Goal: Task Accomplishment & Management: Manage account settings

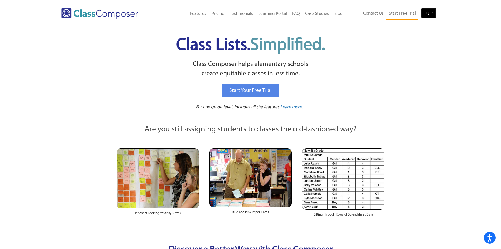
click at [426, 14] on link "Log In" at bounding box center [428, 13] width 15 height 11
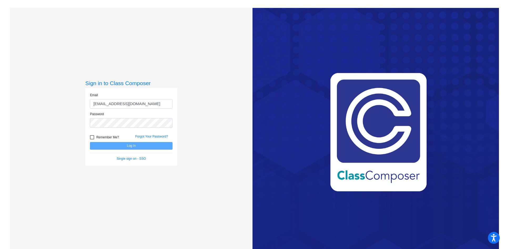
type input "[EMAIL_ADDRESS][DOMAIN_NAME]"
click at [90, 142] on button "Log In" at bounding box center [131, 146] width 83 height 8
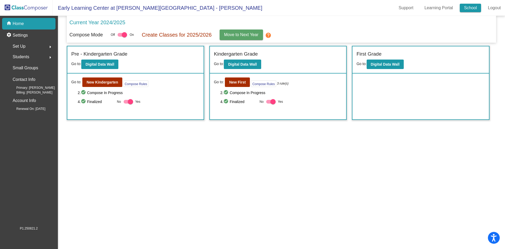
click at [467, 5] on link "School" at bounding box center [470, 8] width 21 height 8
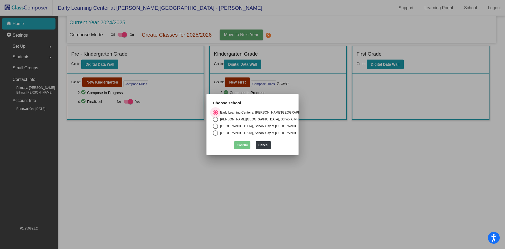
click at [225, 118] on div "[PERSON_NAME][GEOGRAPHIC_DATA], School City of [GEOGRAPHIC_DATA]" at bounding box center [276, 119] width 116 height 5
click at [215, 122] on input "[PERSON_NAME][GEOGRAPHIC_DATA], School City of [GEOGRAPHIC_DATA]" at bounding box center [215, 122] width 0 height 0
radio input "true"
click at [237, 143] on button "Confirm" at bounding box center [242, 145] width 16 height 8
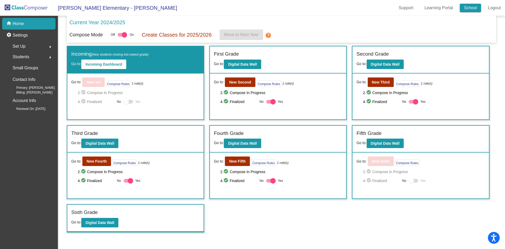
click at [470, 7] on link "School" at bounding box center [470, 8] width 21 height 8
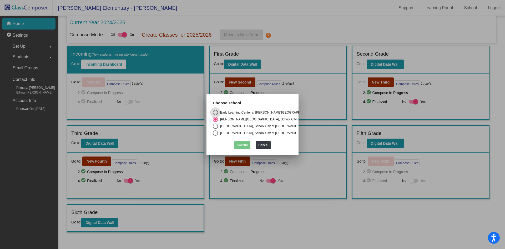
click at [225, 124] on div "[GEOGRAPHIC_DATA], School City of [GEOGRAPHIC_DATA]" at bounding box center [263, 126] width 90 height 5
click at [215, 129] on input "[GEOGRAPHIC_DATA], School City of [GEOGRAPHIC_DATA]" at bounding box center [215, 129] width 0 height 0
radio input "true"
click at [240, 139] on div "Confirm Cancel" at bounding box center [252, 143] width 79 height 10
click at [243, 143] on button "Confirm" at bounding box center [242, 145] width 16 height 8
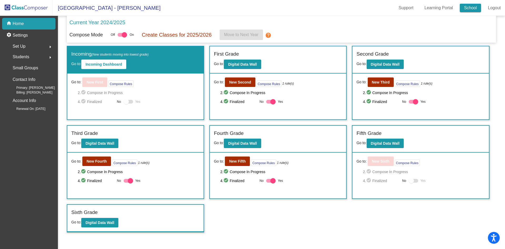
click at [471, 7] on link "School" at bounding box center [470, 8] width 21 height 8
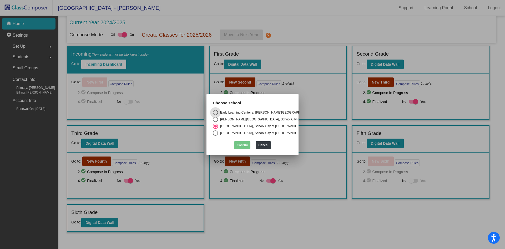
click at [253, 130] on div "[GEOGRAPHIC_DATA], School City of [GEOGRAPHIC_DATA]" at bounding box center [263, 132] width 90 height 5
click at [215, 135] on input "[GEOGRAPHIC_DATA], School City of [GEOGRAPHIC_DATA]" at bounding box center [215, 135] width 0 height 0
radio input "true"
click at [240, 141] on button "Confirm" at bounding box center [242, 145] width 16 height 8
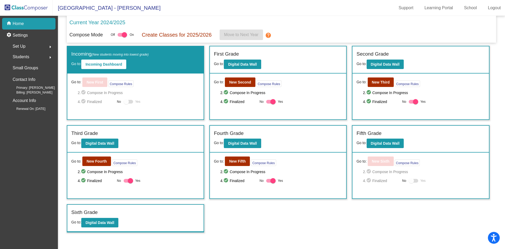
click at [19, 22] on p "Home" at bounding box center [18, 24] width 11 height 6
click at [26, 8] on img at bounding box center [26, 8] width 53 height 16
click at [270, 35] on mat-icon "help" at bounding box center [268, 35] width 6 height 6
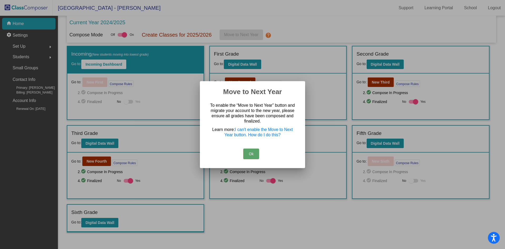
click at [297, 39] on div at bounding box center [252, 124] width 505 height 249
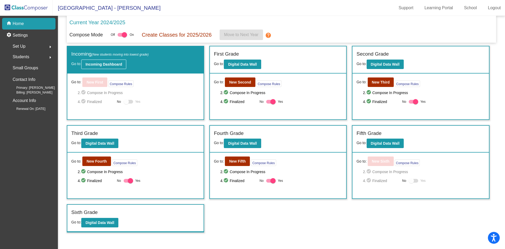
click at [105, 64] on b "Incoming Dashboard" at bounding box center [103, 64] width 37 height 4
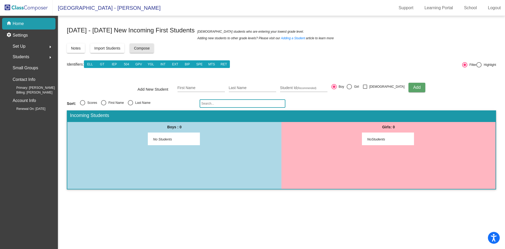
click at [145, 49] on span "Compose" at bounding box center [142, 48] width 16 height 4
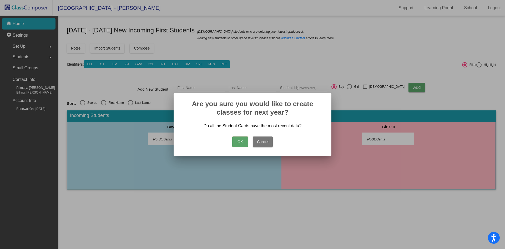
click at [239, 141] on button "OK" at bounding box center [240, 141] width 16 height 11
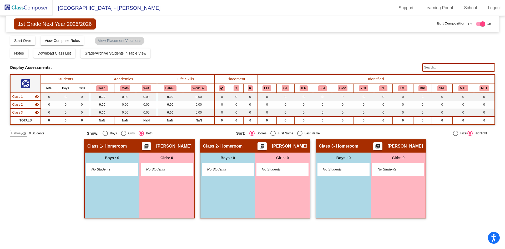
click at [29, 7] on img at bounding box center [26, 8] width 53 height 16
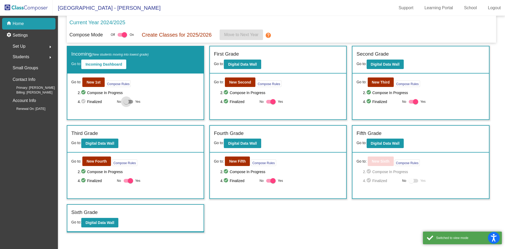
click at [127, 99] on div at bounding box center [126, 101] width 5 height 5
click at [126, 103] on input "Yes" at bounding box center [126, 103] width 0 height 0
checkbox input "true"
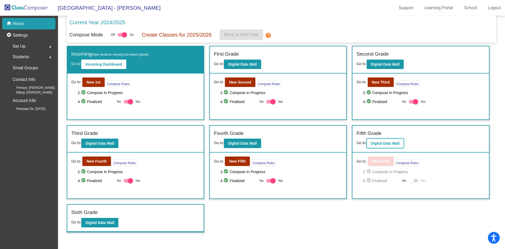
click at [385, 144] on b "Digital Data Wall" at bounding box center [385, 143] width 29 height 4
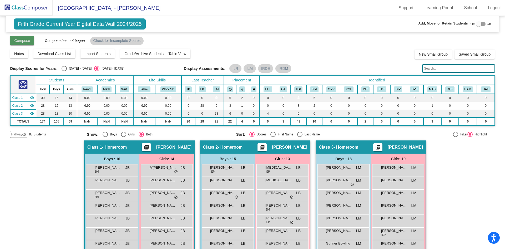
click at [21, 41] on span "Compose" at bounding box center [22, 40] width 16 height 4
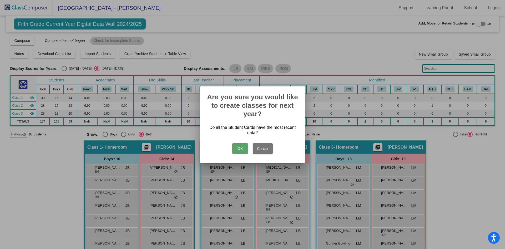
click at [235, 143] on button "OK" at bounding box center [240, 148] width 16 height 11
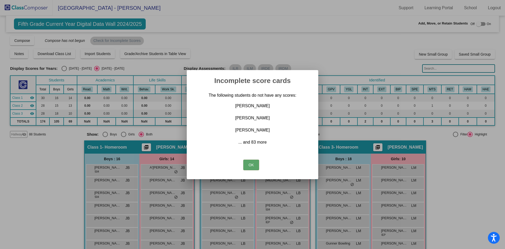
click at [254, 163] on button "OK" at bounding box center [251, 164] width 16 height 11
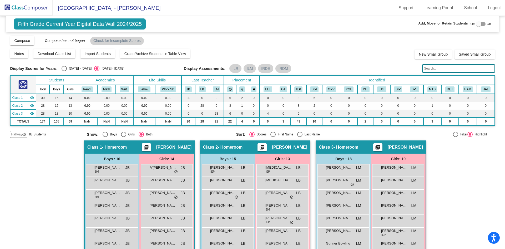
click at [28, 10] on img at bounding box center [26, 8] width 53 height 16
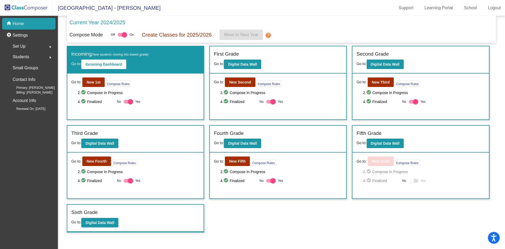
click at [27, 55] on span "Students" at bounding box center [21, 56] width 17 height 7
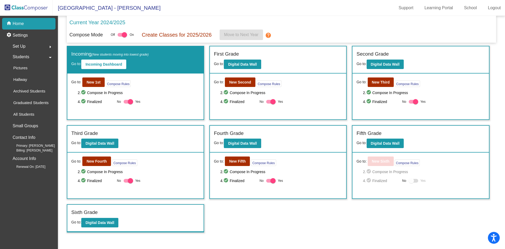
click at [395, 138] on div "Fifth Grade" at bounding box center [420, 133] width 128 height 9
click at [28, 112] on p "All Students" at bounding box center [23, 114] width 21 height 6
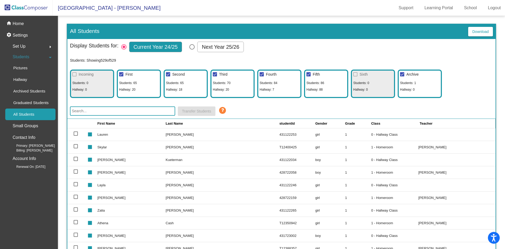
click at [262, 76] on div at bounding box center [262, 74] width 4 height 4
click at [262, 76] on input "Fourth" at bounding box center [261, 76] width 0 height 0
checkbox input "false"
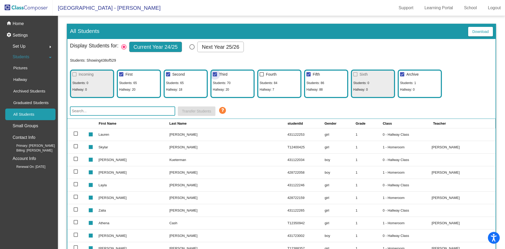
click at [214, 74] on div at bounding box center [215, 74] width 4 height 4
click at [215, 76] on input "Third" at bounding box center [215, 76] width 0 height 0
checkbox input "false"
click at [169, 74] on div at bounding box center [168, 74] width 4 height 4
click at [168, 76] on input "Second" at bounding box center [168, 76] width 0 height 0
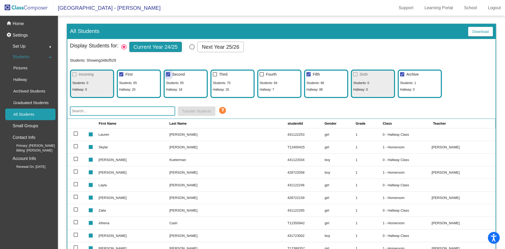
checkbox input "false"
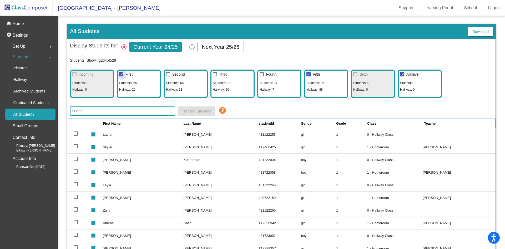
click at [121, 74] on div at bounding box center [121, 74] width 4 height 4
click at [121, 76] on input "First" at bounding box center [121, 76] width 0 height 0
checkbox input "false"
click at [403, 74] on div at bounding box center [402, 74] width 4 height 4
click at [402, 76] on input "Archive" at bounding box center [402, 76] width 0 height 0
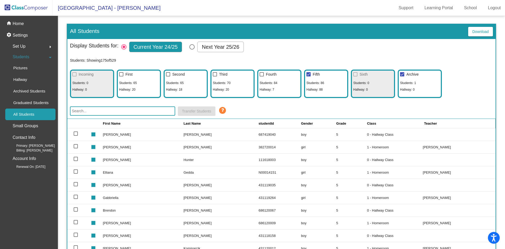
checkbox input "false"
click at [82, 112] on input "text" at bounding box center [122, 110] width 105 height 9
click at [83, 112] on input "text" at bounding box center [122, 110] width 105 height 9
click at [76, 134] on div at bounding box center [76, 133] width 4 height 4
click at [76, 135] on input "select row 2" at bounding box center [75, 135] width 0 height 0
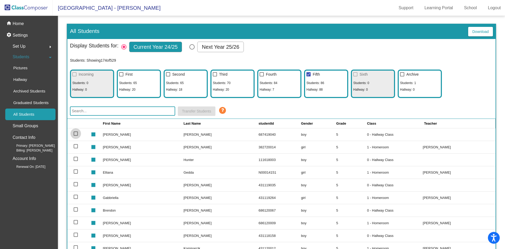
checkbox input "true"
click at [109, 108] on input "text" at bounding box center [122, 110] width 105 height 9
click at [206, 111] on span "Transfer Students" at bounding box center [196, 111] width 29 height 4
click at [74, 147] on div at bounding box center [76, 146] width 4 height 4
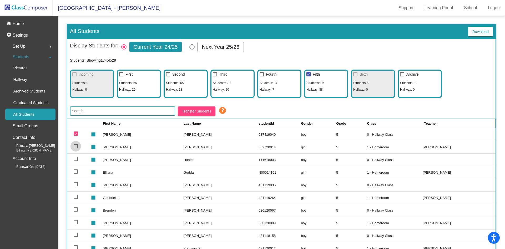
click at [75, 148] on input "select row 3" at bounding box center [75, 148] width 0 height 0
checkbox input "true"
click at [128, 112] on input "text" at bounding box center [122, 110] width 105 height 9
click at [138, 110] on input "text" at bounding box center [122, 110] width 105 height 9
click at [432, 109] on div "Transfer Students" at bounding box center [281, 110] width 423 height 9
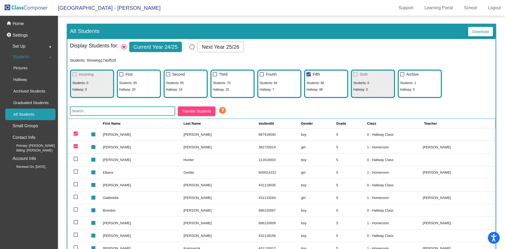
click at [115, 134] on td "[PERSON_NAME]" at bounding box center [143, 134] width 81 height 13
drag, startPoint x: 115, startPoint y: 134, endPoint x: 94, endPoint y: 120, distance: 24.7
click at [126, 151] on td "[PERSON_NAME]" at bounding box center [143, 146] width 81 height 13
click at [19, 25] on p "Home" at bounding box center [18, 24] width 11 height 6
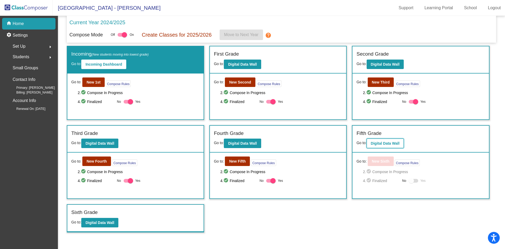
click at [396, 144] on b "Digital Data Wall" at bounding box center [385, 143] width 29 height 4
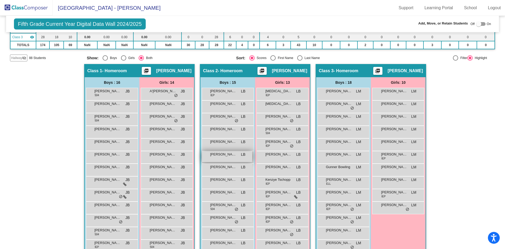
scroll to position [79, 0]
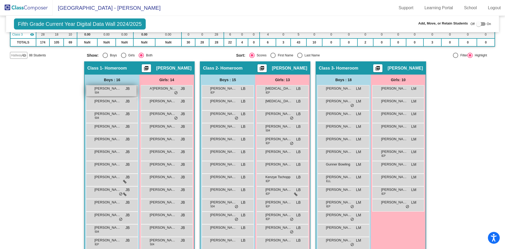
click at [114, 90] on span "[PERSON_NAME]" at bounding box center [107, 88] width 26 height 5
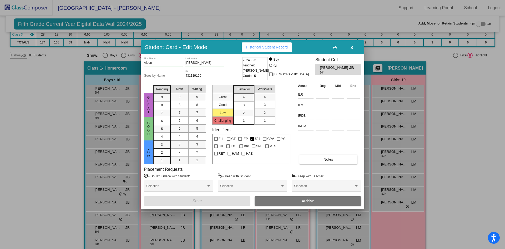
click at [286, 199] on button "Archive" at bounding box center [308, 200] width 107 height 9
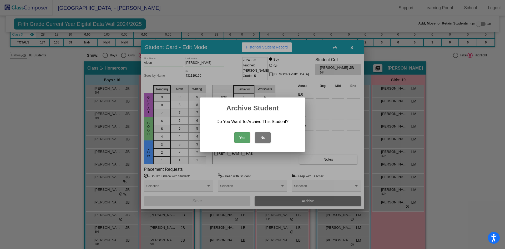
click at [241, 136] on button "Yes" at bounding box center [242, 137] width 16 height 11
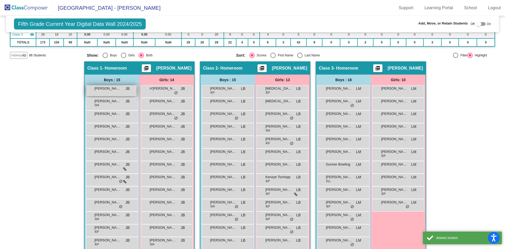
click at [97, 90] on span "[PERSON_NAME]" at bounding box center [107, 88] width 26 height 5
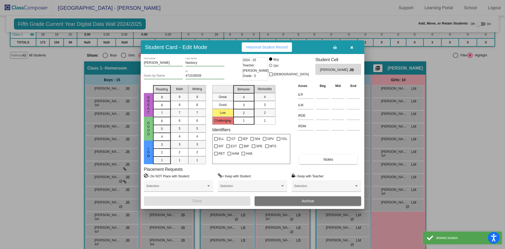
click at [286, 201] on button "Archive" at bounding box center [308, 200] width 107 height 9
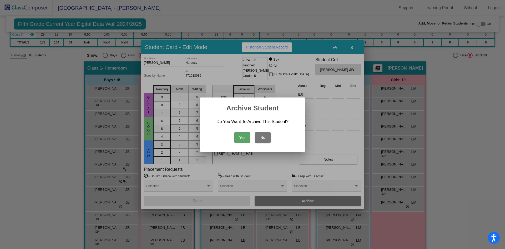
click at [243, 135] on button "Yes" at bounding box center [242, 137] width 16 height 11
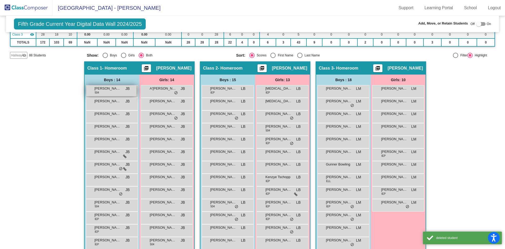
click at [104, 88] on span "[PERSON_NAME]" at bounding box center [107, 88] width 26 height 5
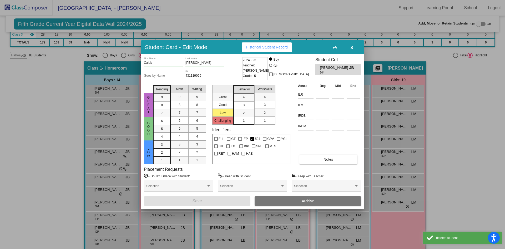
click at [288, 201] on button "Archive" at bounding box center [308, 200] width 107 height 9
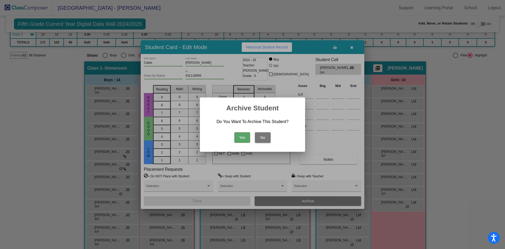
click at [238, 137] on button "Yes" at bounding box center [242, 137] width 16 height 11
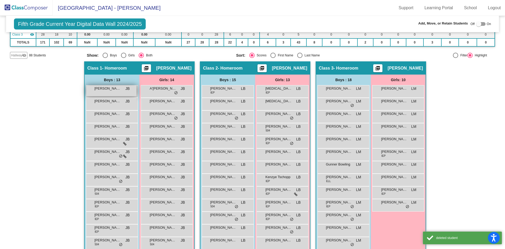
click at [119, 89] on span "[PERSON_NAME]" at bounding box center [107, 88] width 26 height 5
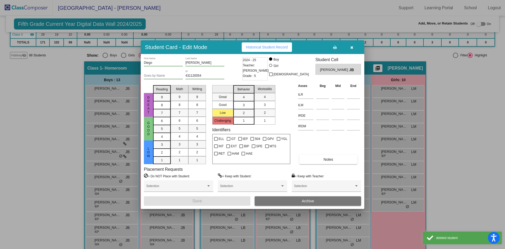
click at [298, 202] on button "Archive" at bounding box center [308, 200] width 107 height 9
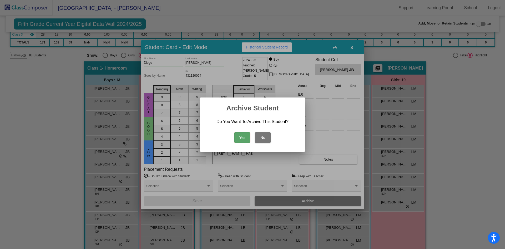
click at [236, 136] on button "Yes" at bounding box center [242, 137] width 16 height 11
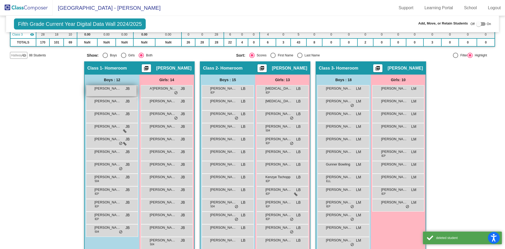
click at [124, 92] on div "[PERSON_NAME] [PERSON_NAME] lock do_not_disturb_alt" at bounding box center [111, 90] width 50 height 11
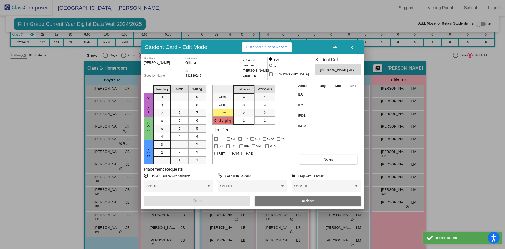
click at [305, 200] on span "Archive" at bounding box center [308, 201] width 12 height 4
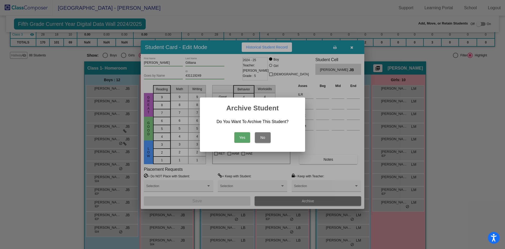
click at [240, 133] on button "Yes" at bounding box center [242, 137] width 16 height 11
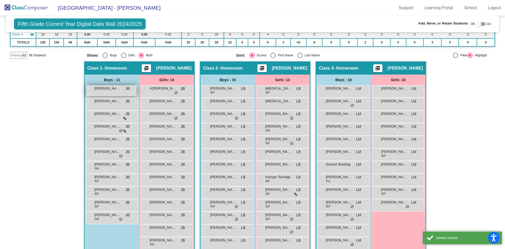
click at [126, 90] on span "JB" at bounding box center [127, 89] width 4 height 6
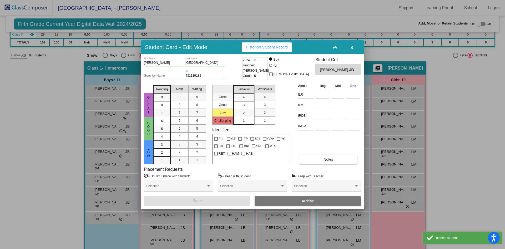
click at [295, 203] on button "Archive" at bounding box center [308, 200] width 107 height 9
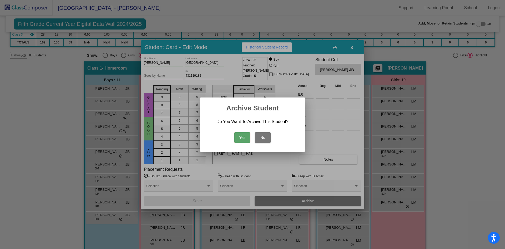
click at [248, 135] on button "Yes" at bounding box center [242, 137] width 16 height 11
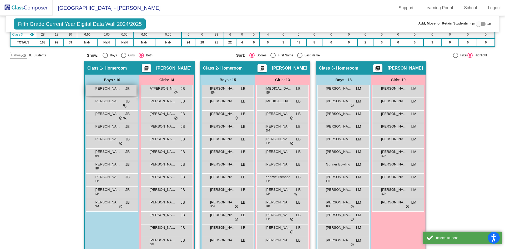
click at [97, 94] on div "[PERSON_NAME] lock do_not_disturb_alt" at bounding box center [111, 90] width 50 height 11
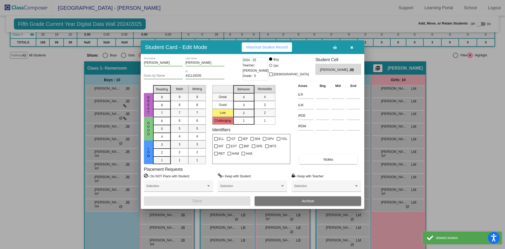
click at [303, 202] on span "Archive" at bounding box center [308, 201] width 12 height 4
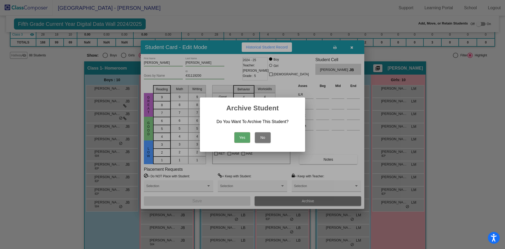
click at [241, 134] on button "Yes" at bounding box center [242, 137] width 16 height 11
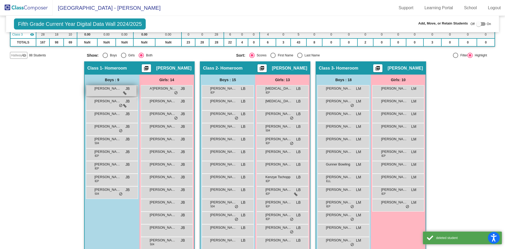
click at [122, 88] on div "[PERSON_NAME] JB lock do_not_disturb_alt" at bounding box center [111, 90] width 50 height 11
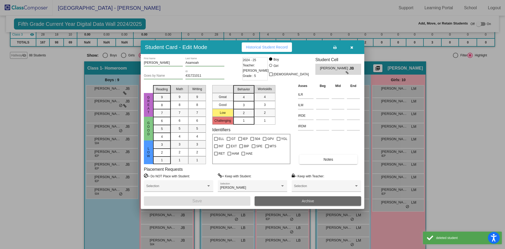
click at [287, 197] on button "Archive" at bounding box center [308, 200] width 107 height 9
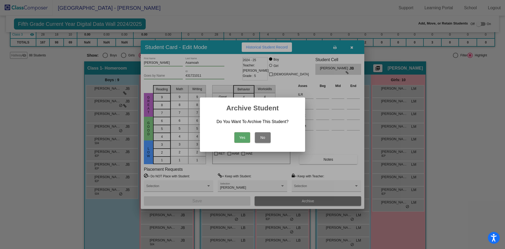
click at [238, 135] on button "Yes" at bounding box center [242, 137] width 16 height 11
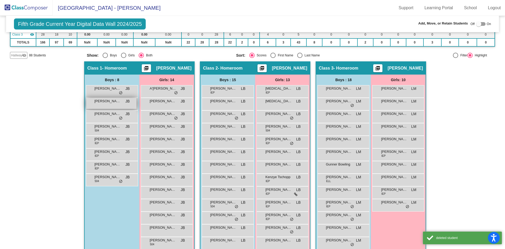
click at [109, 100] on span "[PERSON_NAME]" at bounding box center [107, 100] width 26 height 5
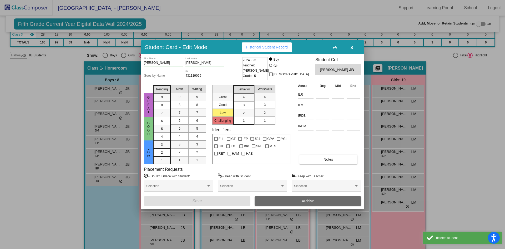
click at [285, 201] on button "Archive" at bounding box center [308, 200] width 107 height 9
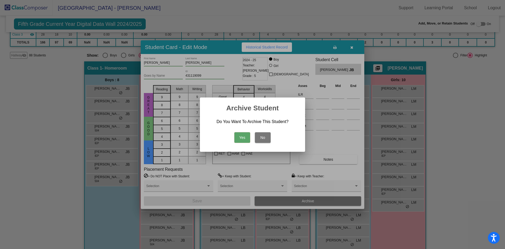
click at [240, 133] on button "Yes" at bounding box center [242, 137] width 16 height 11
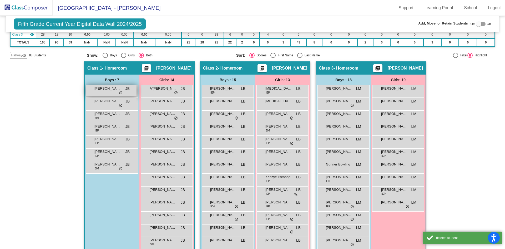
click at [103, 93] on div "[PERSON_NAME] JB lock do_not_disturb_alt" at bounding box center [111, 90] width 50 height 11
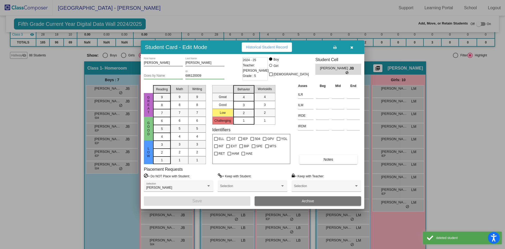
click at [310, 197] on button "Archive" at bounding box center [308, 200] width 107 height 9
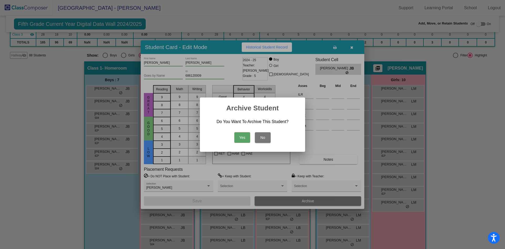
click at [235, 137] on button "Yes" at bounding box center [242, 137] width 16 height 11
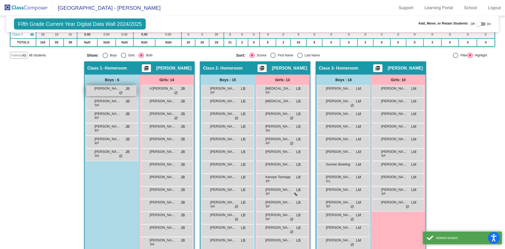
click at [104, 91] on div "[PERSON_NAME] lock do_not_disturb_alt" at bounding box center [111, 90] width 50 height 11
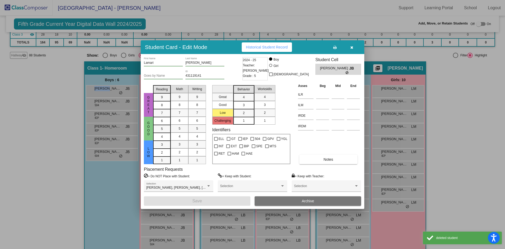
click at [327, 201] on button "Archive" at bounding box center [308, 200] width 107 height 9
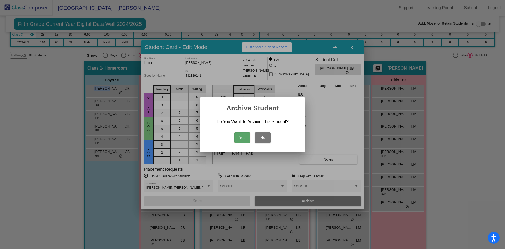
click at [246, 136] on button "Yes" at bounding box center [242, 137] width 16 height 11
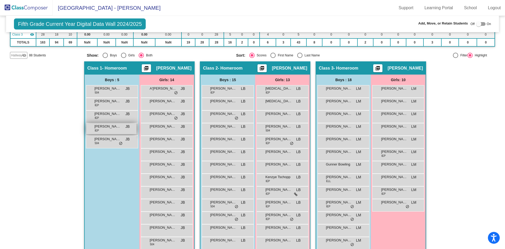
scroll to position [53, 0]
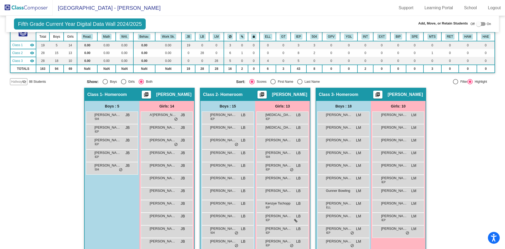
click at [21, 81] on span "Hallway" at bounding box center [16, 81] width 11 height 5
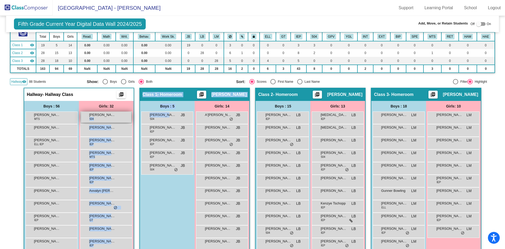
drag, startPoint x: 163, startPoint y: 115, endPoint x: 90, endPoint y: 117, distance: 72.9
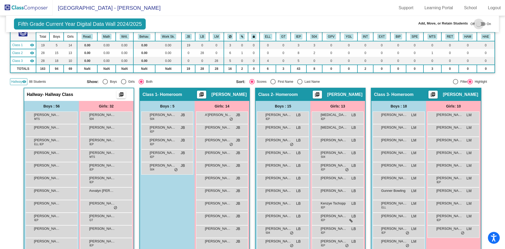
click at [479, 22] on div at bounding box center [478, 23] width 5 height 5
checkbox input "true"
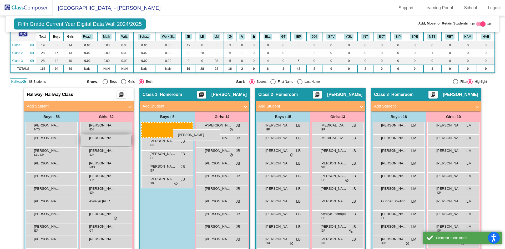
drag, startPoint x: 179, startPoint y: 127, endPoint x: 118, endPoint y: 135, distance: 62.3
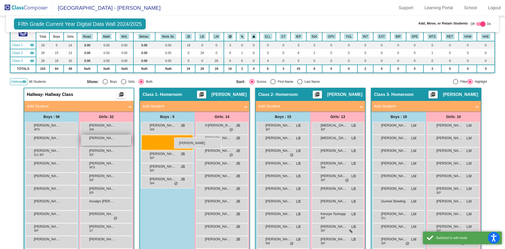
drag, startPoint x: 182, startPoint y: 137, endPoint x: 100, endPoint y: 135, distance: 82.3
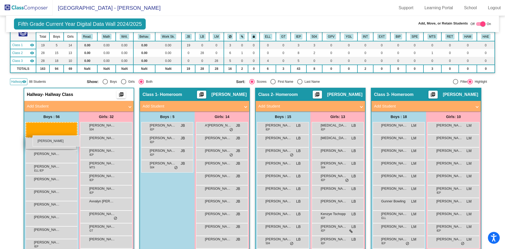
drag, startPoint x: 162, startPoint y: 128, endPoint x: 67, endPoint y: 133, distance: 95.9
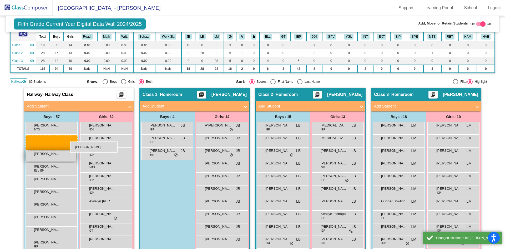
drag, startPoint x: 162, startPoint y: 140, endPoint x: 53, endPoint y: 139, distance: 108.6
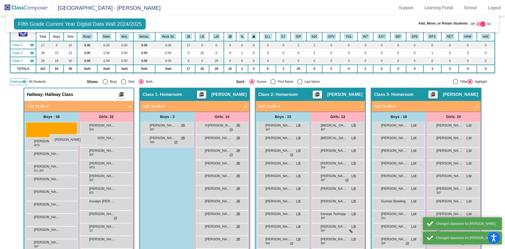
drag, startPoint x: 182, startPoint y: 124, endPoint x: 50, endPoint y: 134, distance: 132.6
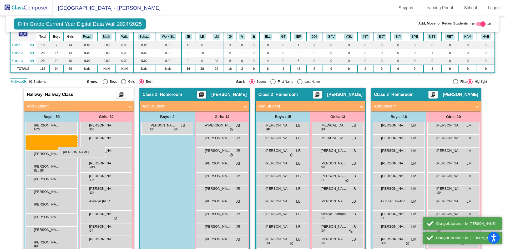
drag, startPoint x: 137, startPoint y: 141, endPoint x: 58, endPoint y: 146, distance: 78.8
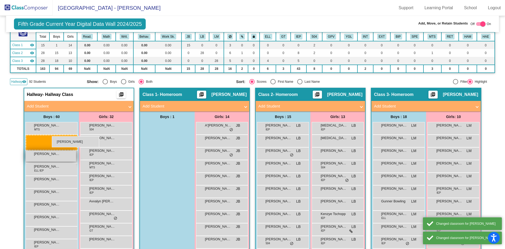
drag, startPoint x: 169, startPoint y: 128, endPoint x: 50, endPoint y: 137, distance: 118.4
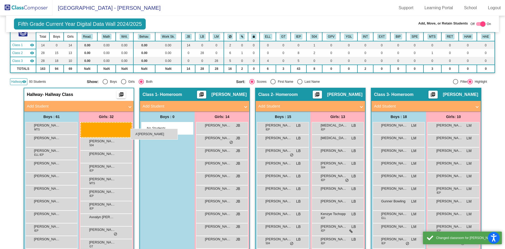
drag, startPoint x: 130, startPoint y: 128, endPoint x: 111, endPoint y: 128, distance: 19.7
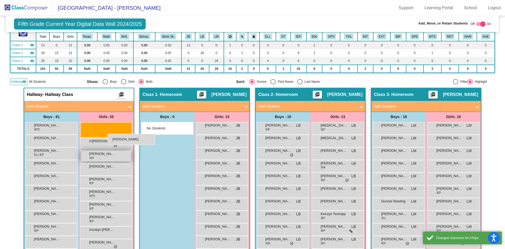
drag, startPoint x: 129, startPoint y: 137, endPoint x: 103, endPoint y: 135, distance: 25.6
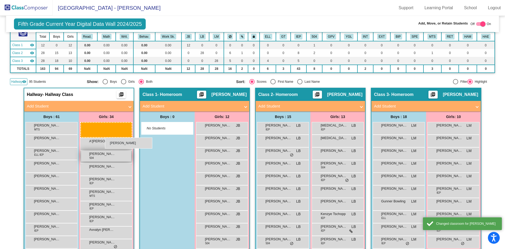
drag, startPoint x: 174, startPoint y: 133, endPoint x: 120, endPoint y: 136, distance: 53.4
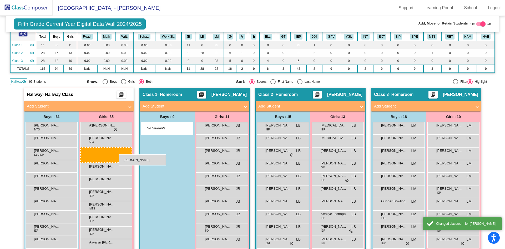
drag, startPoint x: 217, startPoint y: 154, endPoint x: 110, endPoint y: 153, distance: 107.0
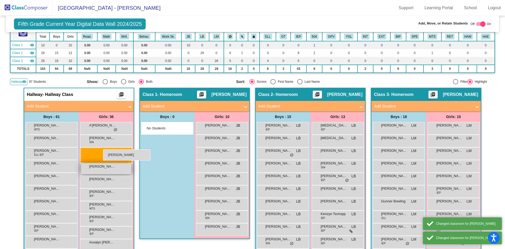
drag, startPoint x: 211, startPoint y: 152, endPoint x: 95, endPoint y: 150, distance: 116.5
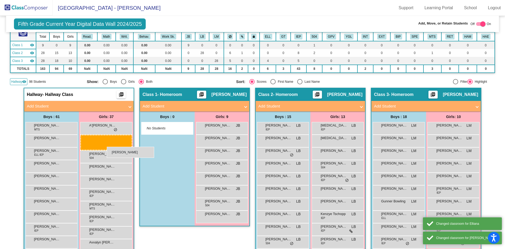
drag, startPoint x: 219, startPoint y: 156, endPoint x: 107, endPoint y: 146, distance: 112.7
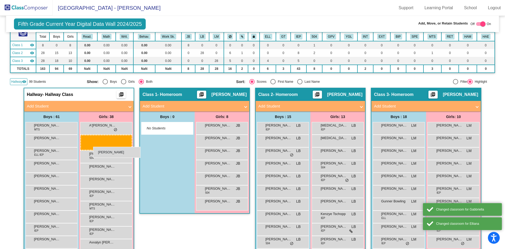
drag, startPoint x: 214, startPoint y: 151, endPoint x: 92, endPoint y: 146, distance: 122.4
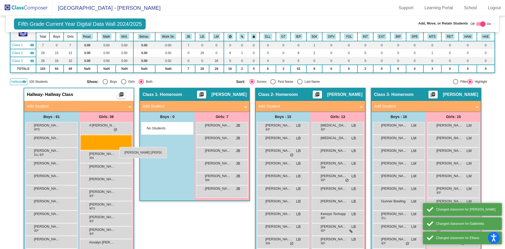
drag, startPoint x: 219, startPoint y: 152, endPoint x: 103, endPoint y: 147, distance: 115.8
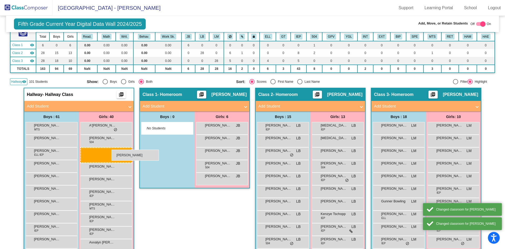
drag, startPoint x: 223, startPoint y: 158, endPoint x: 110, endPoint y: 149, distance: 113.6
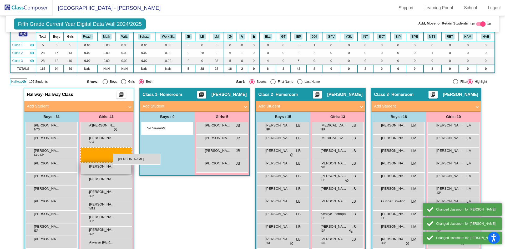
drag, startPoint x: 215, startPoint y: 161, endPoint x: 122, endPoint y: 153, distance: 93.9
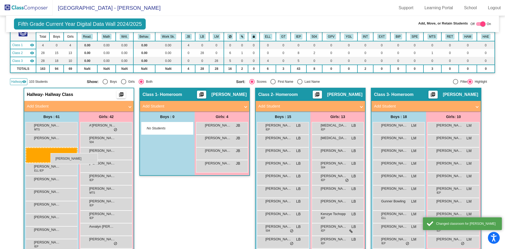
drag, startPoint x: 267, startPoint y: 153, endPoint x: 53, endPoint y: 153, distance: 214.3
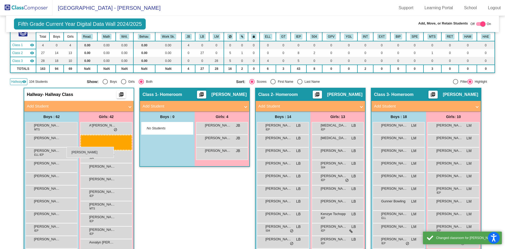
drag, startPoint x: 206, startPoint y: 145, endPoint x: 68, endPoint y: 146, distance: 138.1
drag, startPoint x: 209, startPoint y: 145, endPoint x: 92, endPoint y: 140, distance: 117.7
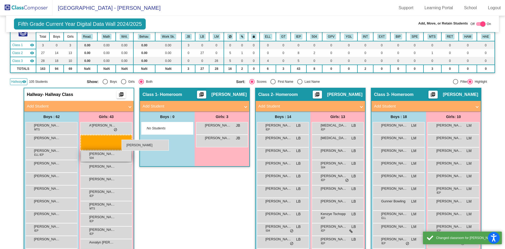
drag, startPoint x: 221, startPoint y: 143, endPoint x: 121, endPoint y: 139, distance: 100.0
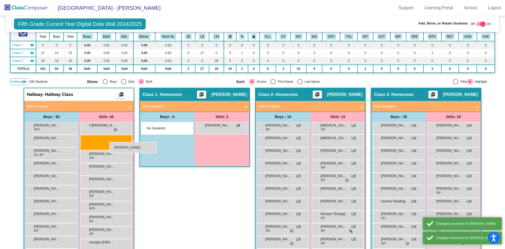
drag, startPoint x: 219, startPoint y: 143, endPoint x: 109, endPoint y: 142, distance: 109.4
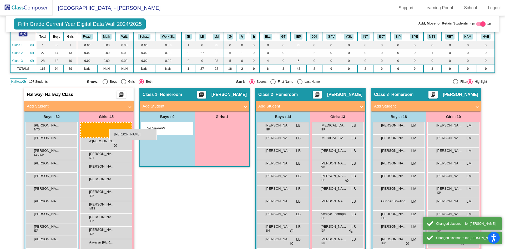
drag, startPoint x: 218, startPoint y: 129, endPoint x: 109, endPoint y: 129, distance: 108.3
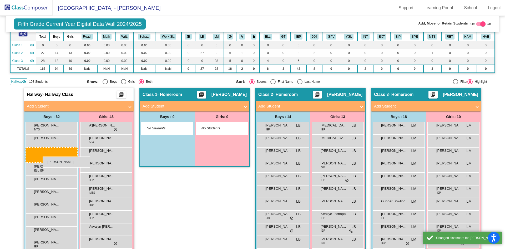
drag, startPoint x: 269, startPoint y: 145, endPoint x: 51, endPoint y: 156, distance: 217.7
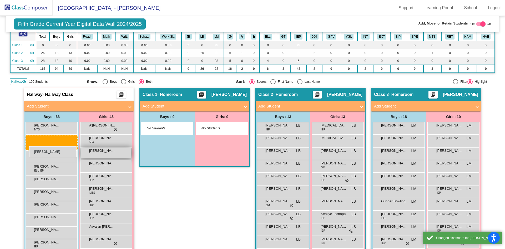
drag, startPoint x: 77, startPoint y: 151, endPoint x: 130, endPoint y: 149, distance: 52.4
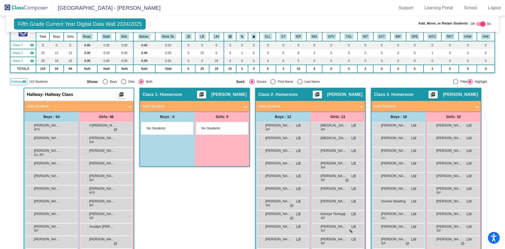
click at [245, 108] on span at bounding box center [246, 106] width 2 height 6
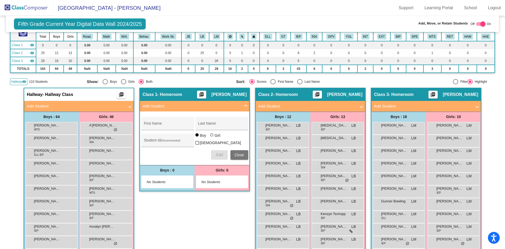
click at [245, 108] on span at bounding box center [246, 106] width 2 height 6
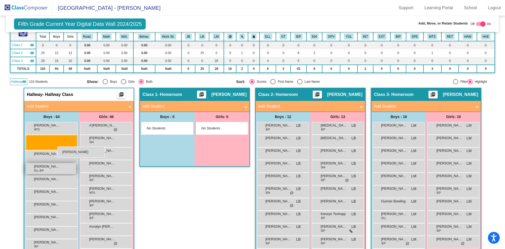
drag, startPoint x: 278, startPoint y: 136, endPoint x: 55, endPoint y: 148, distance: 222.8
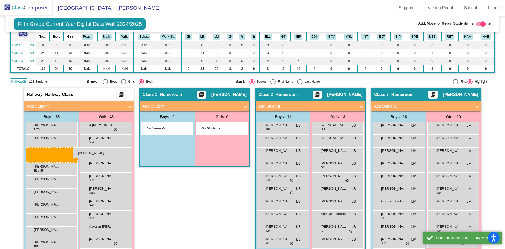
drag, startPoint x: 242, startPoint y: 151, endPoint x: 48, endPoint y: 147, distance: 193.3
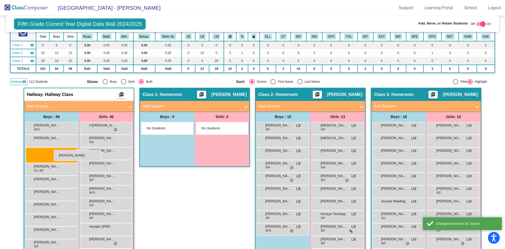
drag, startPoint x: 263, startPoint y: 153, endPoint x: 54, endPoint y: 150, distance: 209.6
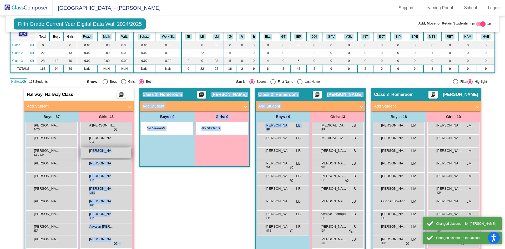
drag, startPoint x: 255, startPoint y: 146, endPoint x: 92, endPoint y: 150, distance: 163.6
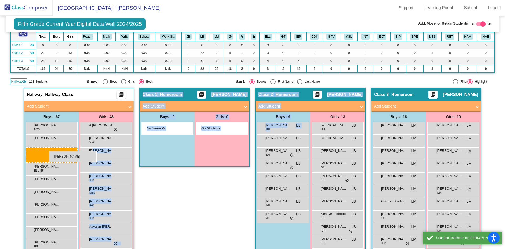
drag
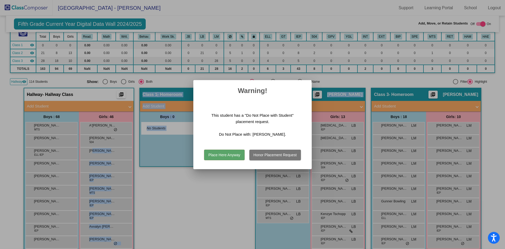
click at [234, 155] on button "Place Here Anyway" at bounding box center [224, 154] width 40 height 11
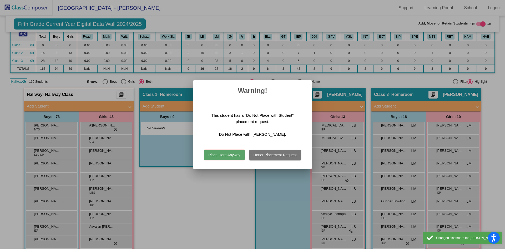
click at [266, 153] on button "Honor Placement Request" at bounding box center [275, 154] width 52 height 11
click at [230, 154] on button "Place Here Anyway" at bounding box center [224, 154] width 40 height 11
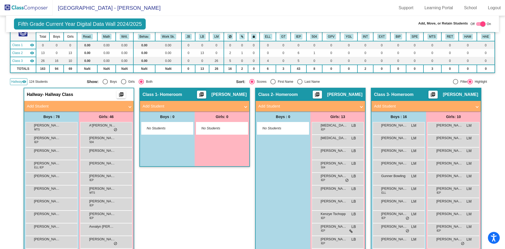
click at [32, 52] on mat-icon "visibility" at bounding box center [32, 53] width 4 height 4
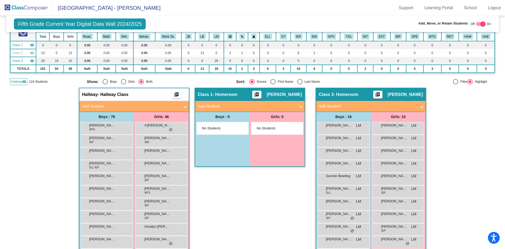
click at [32, 52] on mat-icon "visibility_off" at bounding box center [32, 53] width 4 height 4
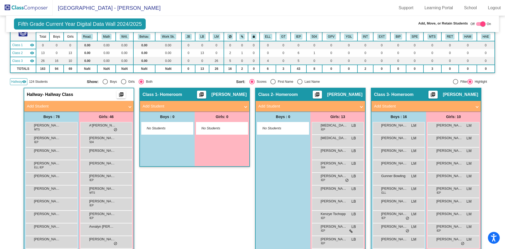
click at [32, 46] on mat-icon "visibility" at bounding box center [32, 45] width 4 height 4
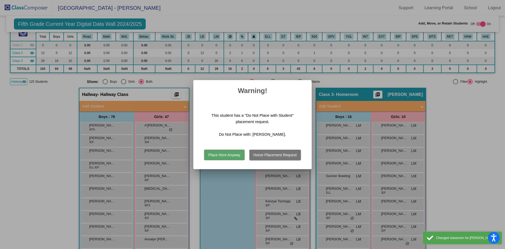
click at [308, 157] on mat-dialog-container "Warning! This student has a "Do Not Place with Student" placement request. Do N…" at bounding box center [252, 124] width 118 height 89
click at [221, 158] on button "Place Here Anyway" at bounding box center [224, 154] width 40 height 11
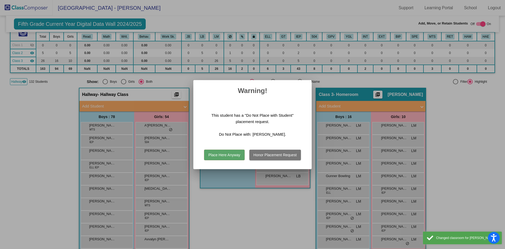
click at [231, 154] on button "Place Here Anyway" at bounding box center [224, 154] width 40 height 11
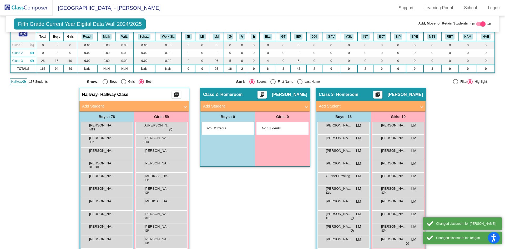
click at [31, 52] on mat-icon "visibility" at bounding box center [32, 53] width 4 height 4
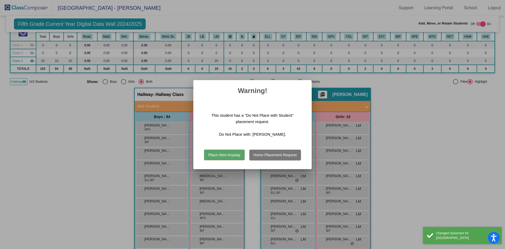
click at [231, 152] on button "Place Here Anyway" at bounding box center [224, 154] width 40 height 11
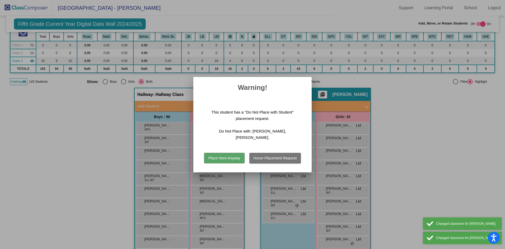
click at [225, 153] on button "Place Here Anyway" at bounding box center [224, 158] width 40 height 11
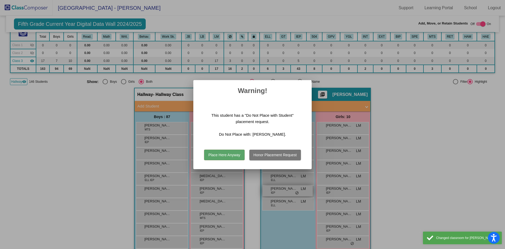
click at [214, 155] on button "Place Here Anyway" at bounding box center [224, 154] width 40 height 11
click at [221, 156] on button "Place Here Anyway" at bounding box center [224, 154] width 40 height 11
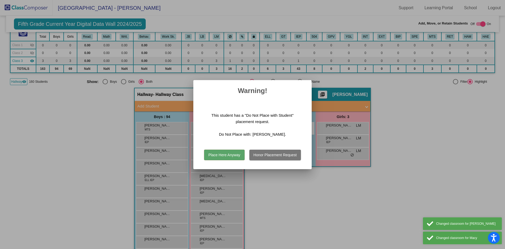
click at [232, 149] on div "Place Here Anyway Honor Placement Request" at bounding box center [253, 153] width 106 height 18
click at [246, 152] on div "Place Here Anyway Honor Placement Request" at bounding box center [253, 153] width 106 height 18
click at [236, 154] on button "Place Here Anyway" at bounding box center [224, 154] width 40 height 11
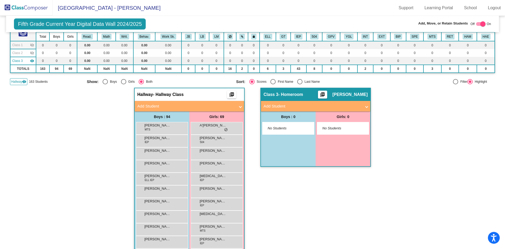
click at [23, 81] on mat-icon "visibility" at bounding box center [24, 81] width 4 height 4
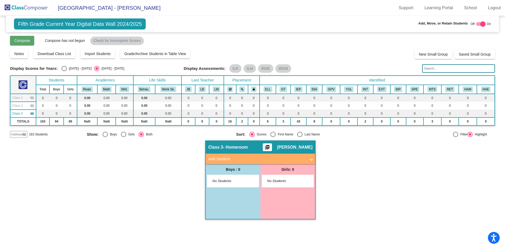
click at [23, 41] on span "Compose" at bounding box center [22, 40] width 16 height 4
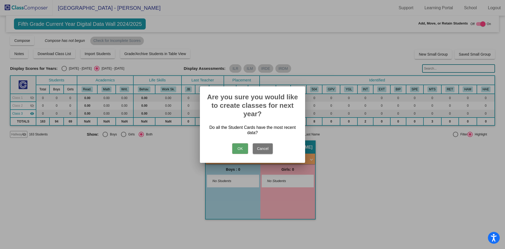
click at [244, 145] on button "OK" at bounding box center [240, 148] width 16 height 11
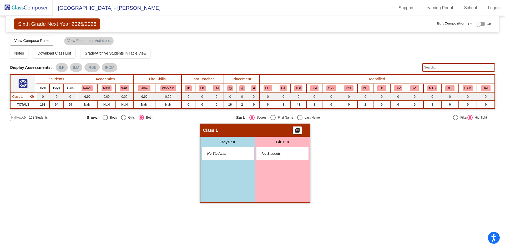
click at [42, 6] on img at bounding box center [26, 8] width 53 height 16
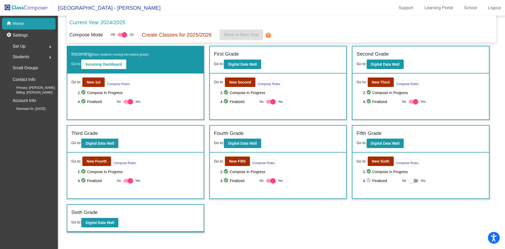
click at [413, 181] on div at bounding box center [411, 180] width 5 height 5
click at [411, 182] on input "Yes" at bounding box center [411, 182] width 0 height 0
checkbox input "true"
click at [236, 34] on span "Move to Next Year" at bounding box center [241, 34] width 34 height 4
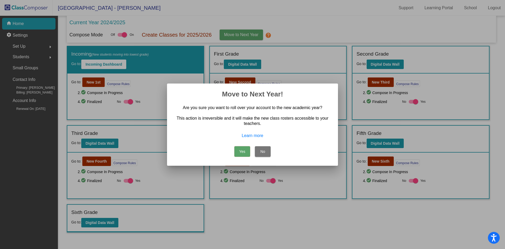
click at [243, 151] on button "Yes" at bounding box center [242, 151] width 16 height 11
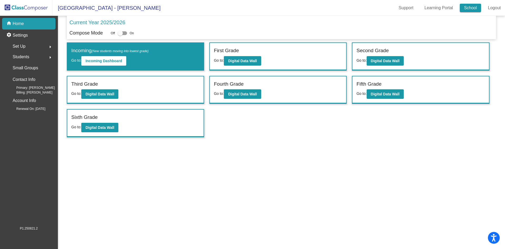
click at [462, 11] on link "School" at bounding box center [470, 8] width 21 height 8
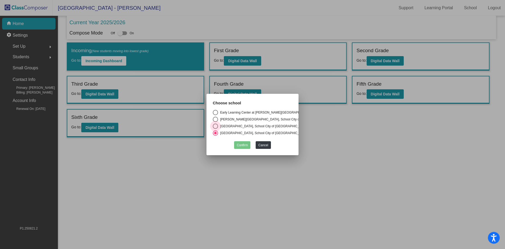
click at [233, 124] on div "[GEOGRAPHIC_DATA], School City of [GEOGRAPHIC_DATA]" at bounding box center [263, 126] width 90 height 5
click at [215, 129] on input "[GEOGRAPHIC_DATA], School City of [GEOGRAPHIC_DATA]" at bounding box center [215, 129] width 0 height 0
radio input "true"
click at [246, 143] on button "Confirm" at bounding box center [242, 145] width 16 height 8
checkbox input "true"
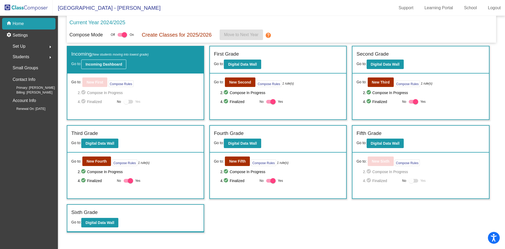
click at [97, 64] on b "Incoming Dashboard" at bounding box center [103, 64] width 37 height 4
click at [126, 103] on div at bounding box center [126, 101] width 5 height 5
click at [109, 64] on b "Incoming Dashboard" at bounding box center [103, 64] width 37 height 4
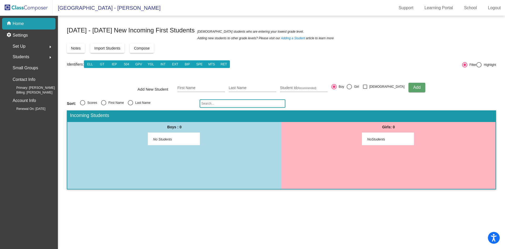
click at [144, 48] on span "Compose" at bounding box center [142, 48] width 16 height 4
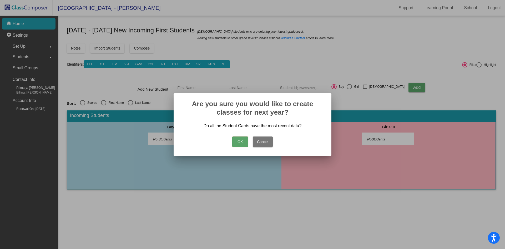
click at [242, 140] on button "OK" at bounding box center [240, 141] width 16 height 11
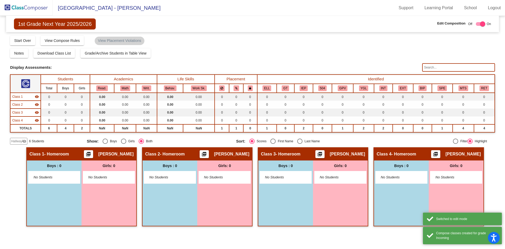
click at [40, 9] on img at bounding box center [26, 8] width 53 height 16
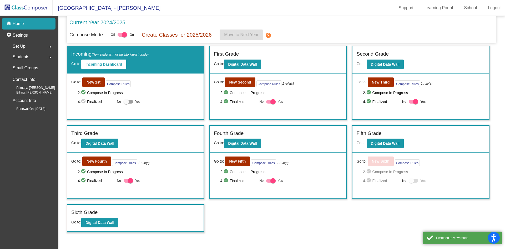
click at [127, 102] on div at bounding box center [126, 101] width 5 height 5
click at [126, 103] on input "Yes" at bounding box center [126, 103] width 0 height 0
checkbox input "true"
click at [381, 144] on b "Digital Data Wall" at bounding box center [385, 143] width 29 height 4
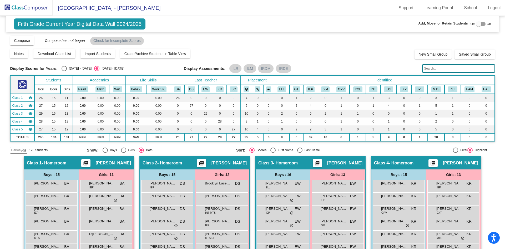
click at [23, 150] on mat-icon "visibility_off" at bounding box center [24, 150] width 4 height 4
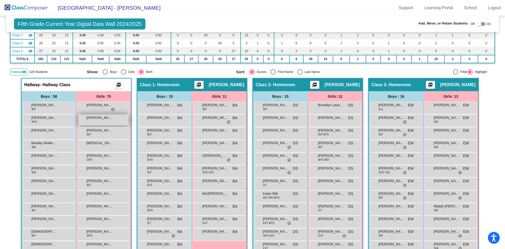
scroll to position [79, 0]
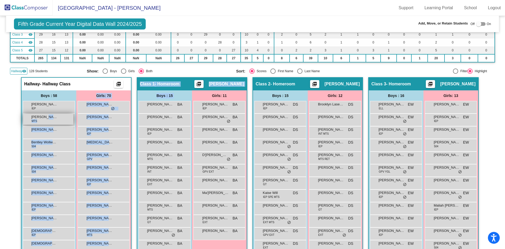
drag, startPoint x: 158, startPoint y: 108, endPoint x: 45, endPoint y: 117, distance: 113.5
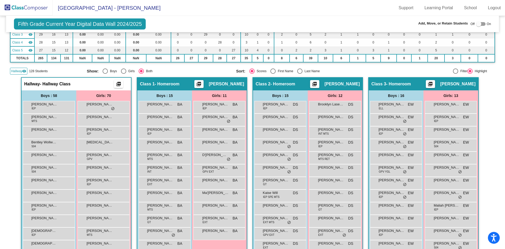
click at [483, 19] on div "Fifth Grade Current Year Digital Data Wall 2024/2025 Add, Move, or Retain Stude…" at bounding box center [252, 24] width 493 height 16
click at [479, 25] on div at bounding box center [480, 24] width 9 height 4
checkbox input "true"
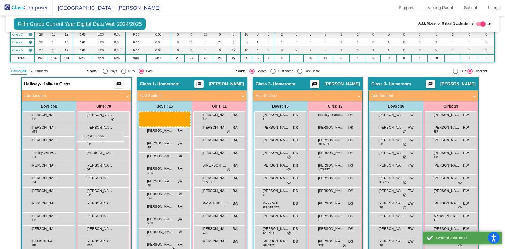
drag, startPoint x: 131, startPoint y: 124, endPoint x: 69, endPoint y: 131, distance: 62.2
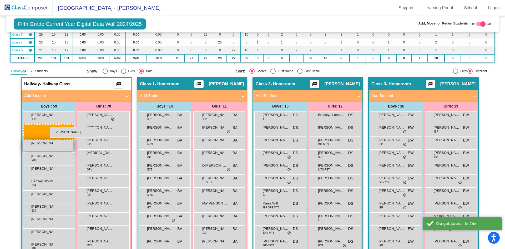
drag, startPoint x: 156, startPoint y: 119, endPoint x: 63, endPoint y: 125, distance: 93.8
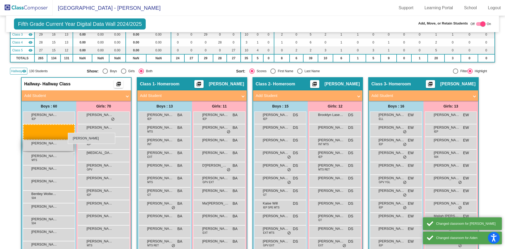
drag, startPoint x: 146, startPoint y: 129, endPoint x: 70, endPoint y: 133, distance: 75.8
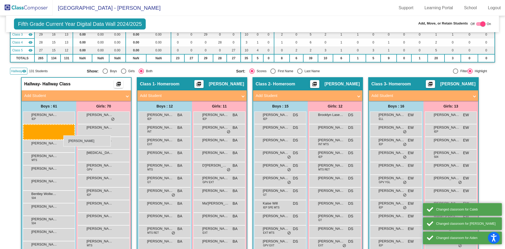
drag, startPoint x: 170, startPoint y: 128, endPoint x: 69, endPoint y: 135, distance: 101.5
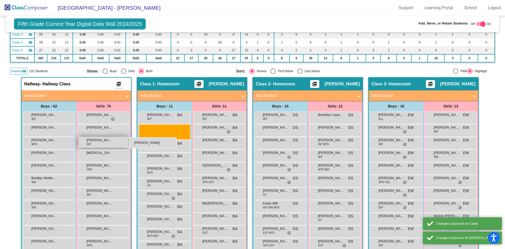
drag, startPoint x: 129, startPoint y: 137, endPoint x: 79, endPoint y: 140, distance: 50.1
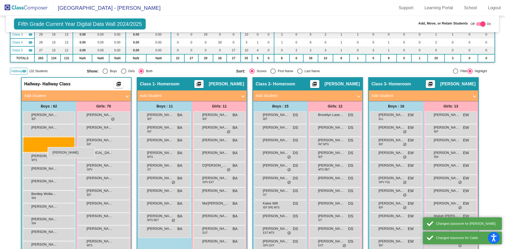
drag, startPoint x: 167, startPoint y: 140, endPoint x: 48, endPoint y: 147, distance: 119.6
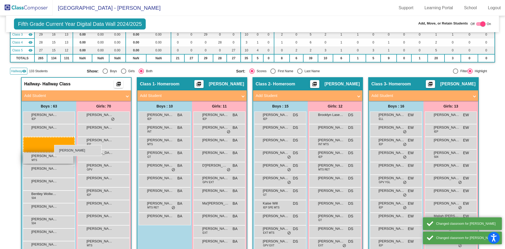
drag, startPoint x: 179, startPoint y: 140, endPoint x: 53, endPoint y: 145, distance: 126.0
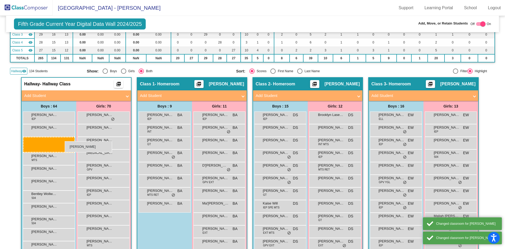
drag, startPoint x: 178, startPoint y: 140, endPoint x: 74, endPoint y: 141, distance: 103.6
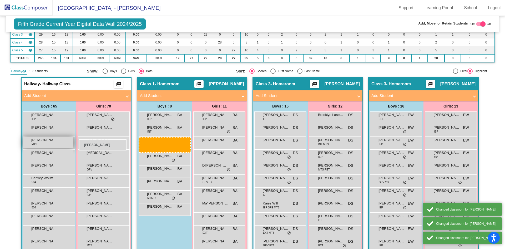
drag, startPoint x: 160, startPoint y: 143, endPoint x: 69, endPoint y: 141, distance: 90.8
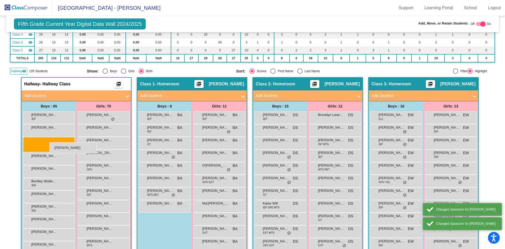
drag, startPoint x: 69, startPoint y: 141, endPoint x: 49, endPoint y: 142, distance: 20.5
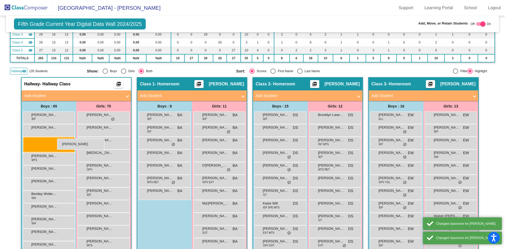
drag, startPoint x: 170, startPoint y: 146, endPoint x: 45, endPoint y: 135, distance: 125.4
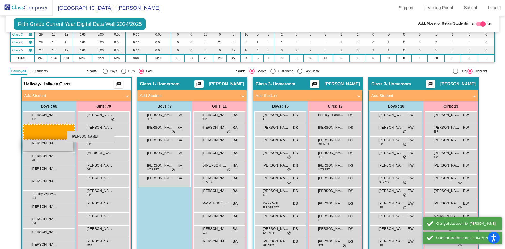
drag, startPoint x: 112, startPoint y: 130, endPoint x: 55, endPoint y: 133, distance: 57.4
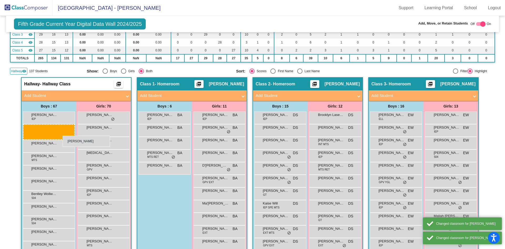
drag, startPoint x: 166, startPoint y: 126, endPoint x: 48, endPoint y: 136, distance: 118.6
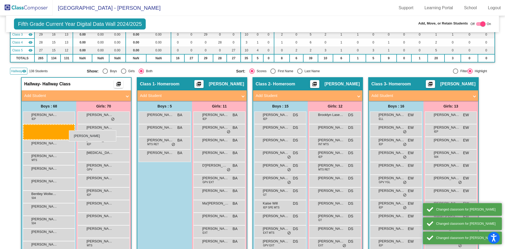
drag, startPoint x: 175, startPoint y: 118, endPoint x: 69, endPoint y: 130, distance: 106.7
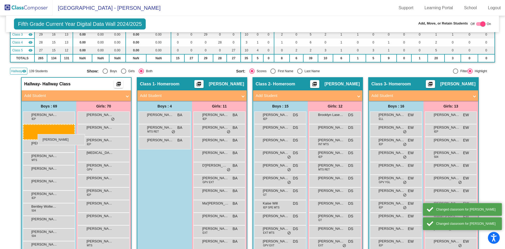
drag, startPoint x: 87, startPoint y: 131, endPoint x: 38, endPoint y: 134, distance: 49.2
drag, startPoint x: 112, startPoint y: 128, endPoint x: 63, endPoint y: 129, distance: 49.2
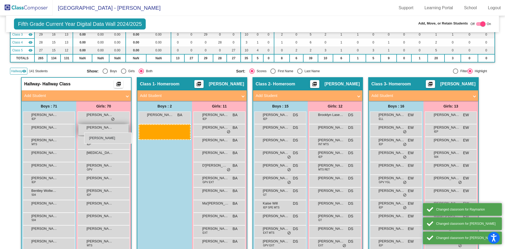
drag, startPoint x: 180, startPoint y: 134, endPoint x: 85, endPoint y: 134, distance: 94.4
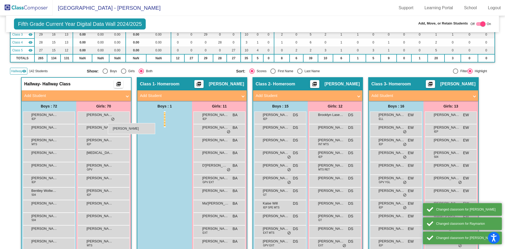
drag, startPoint x: 152, startPoint y: 121, endPoint x: 73, endPoint y: 126, distance: 78.8
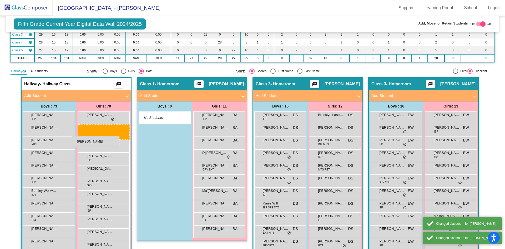
drag, startPoint x: 213, startPoint y: 134, endPoint x: 138, endPoint y: 145, distance: 75.4
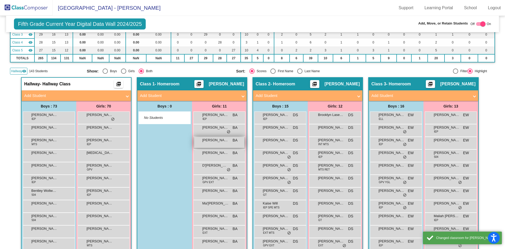
drag, startPoint x: 188, startPoint y: 144, endPoint x: 210, endPoint y: 143, distance: 21.6
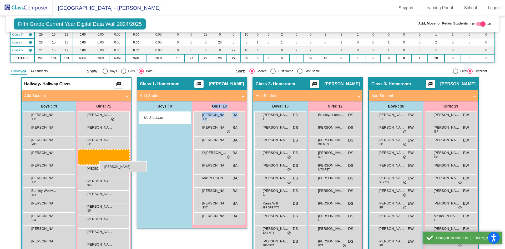
drag, startPoint x: 165, startPoint y: 168, endPoint x: 99, endPoint y: 161, distance: 66.3
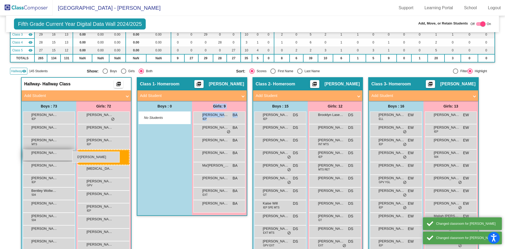
drag, startPoint x: 188, startPoint y: 155, endPoint x: 69, endPoint y: 152, distance: 118.6
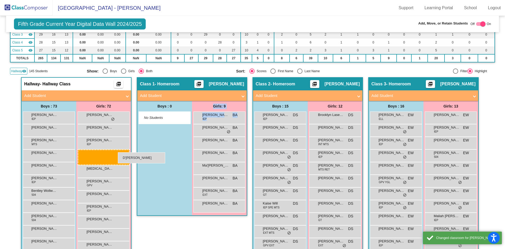
drag, startPoint x: 186, startPoint y: 151, endPoint x: 111, endPoint y: 153, distance: 75.0
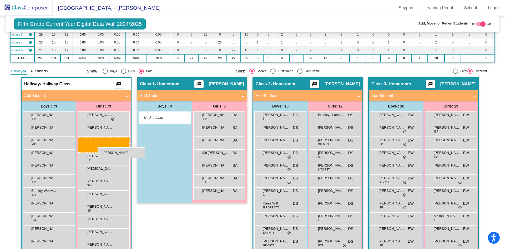
drag, startPoint x: 215, startPoint y: 127, endPoint x: 98, endPoint y: 147, distance: 118.5
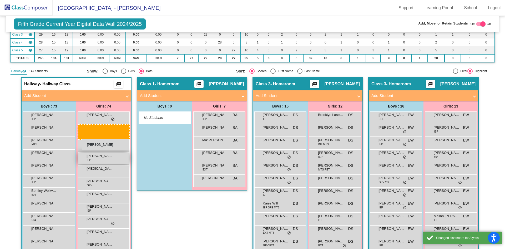
drag, startPoint x: 216, startPoint y: 130, endPoint x: 88, endPoint y: 141, distance: 127.8
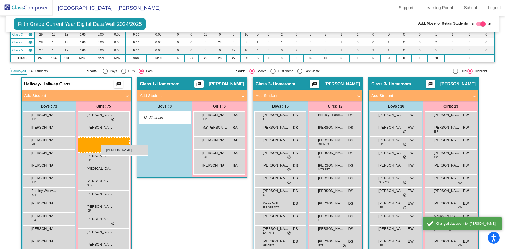
drag, startPoint x: 216, startPoint y: 127, endPoint x: 101, endPoint y: 144, distance: 116.0
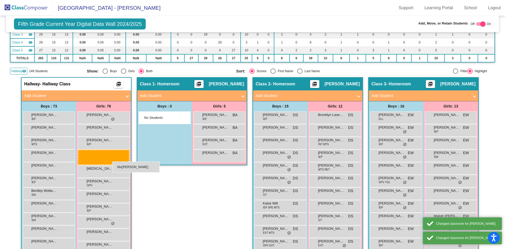
drag, startPoint x: 209, startPoint y: 135, endPoint x: 112, endPoint y: 161, distance: 100.6
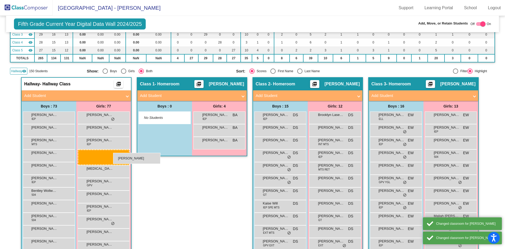
drag, startPoint x: 215, startPoint y: 139, endPoint x: 113, endPoint y: 153, distance: 102.5
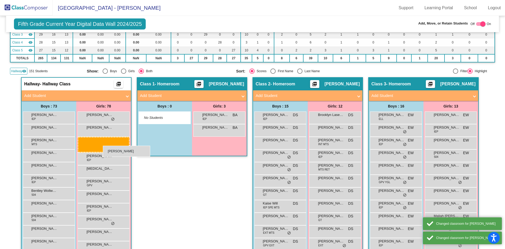
drag, startPoint x: 207, startPoint y: 125, endPoint x: 103, endPoint y: 145, distance: 105.8
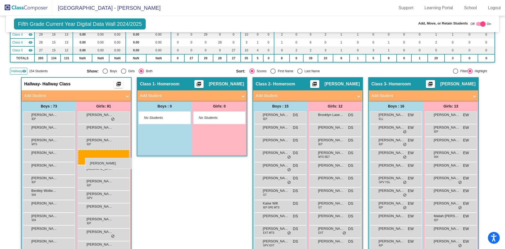
drag, startPoint x: 329, startPoint y: 146, endPoint x: 89, endPoint y: 156, distance: 240.8
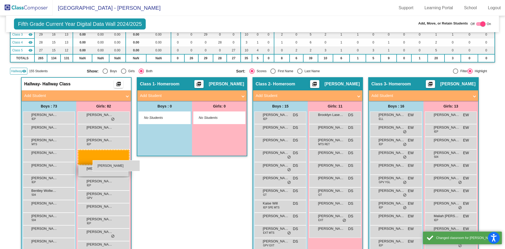
drag, startPoint x: 333, startPoint y: 137, endPoint x: 105, endPoint y: 155, distance: 228.7
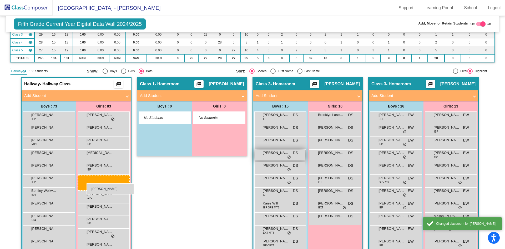
drag, startPoint x: 343, startPoint y: 144, endPoint x: 294, endPoint y: 154, distance: 50.7
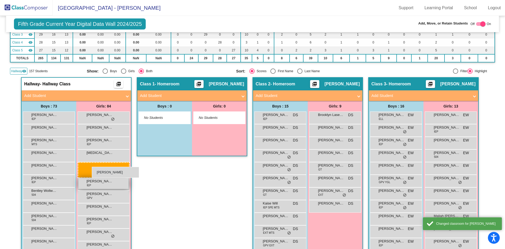
drag, startPoint x: 352, startPoint y: 136, endPoint x: 101, endPoint y: 165, distance: 252.9
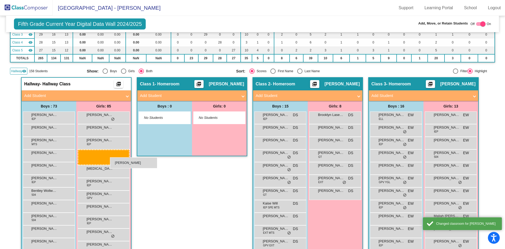
drag, startPoint x: 329, startPoint y: 131, endPoint x: 110, endPoint y: 157, distance: 221.2
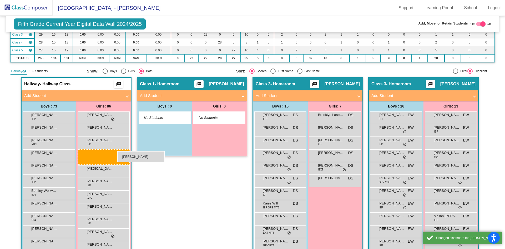
drag, startPoint x: 346, startPoint y: 144, endPoint x: 117, endPoint y: 151, distance: 229.2
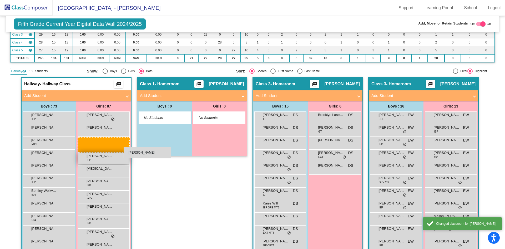
drag, startPoint x: 328, startPoint y: 135, endPoint x: 113, endPoint y: 148, distance: 215.8
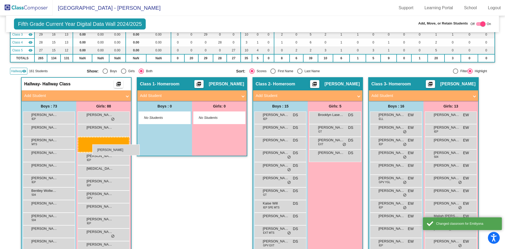
drag, startPoint x: 326, startPoint y: 141, endPoint x: 92, endPoint y: 144, distance: 233.8
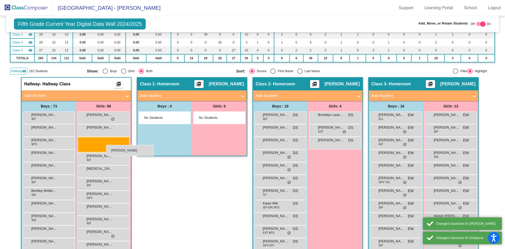
drag, startPoint x: 333, startPoint y: 130, endPoint x: 106, endPoint y: 145, distance: 226.9
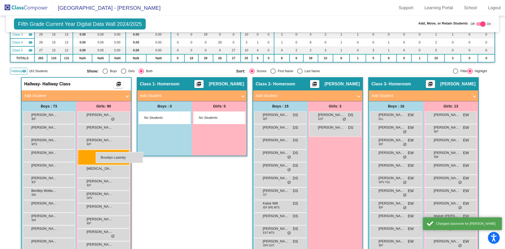
drag, startPoint x: 335, startPoint y: 120, endPoint x: 96, endPoint y: 152, distance: 240.8
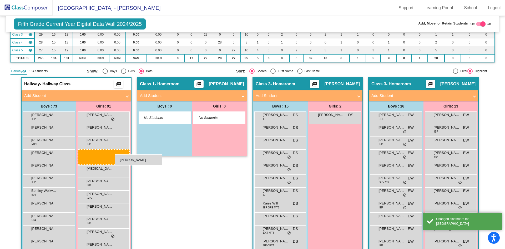
drag, startPoint x: 334, startPoint y: 115, endPoint x: 199, endPoint y: 134, distance: 136.2
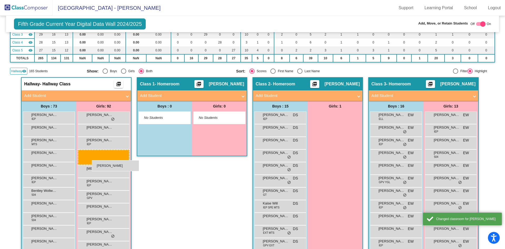
drag, startPoint x: 328, startPoint y: 114, endPoint x: 160, endPoint y: 153, distance: 171.9
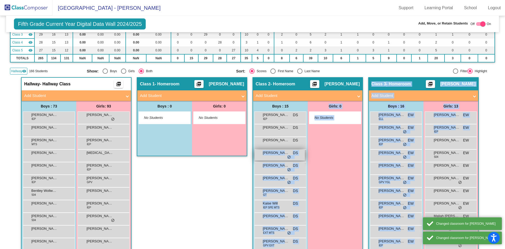
drag, startPoint x: 493, startPoint y: 143, endPoint x: 293, endPoint y: 159, distance: 200.0
click at [293, 159] on mat-sidenav-content "Fifth Grade Current Year Digital Data Wall 2024/2025 Add, Move, or Retain Stude…" at bounding box center [252, 132] width 505 height 233
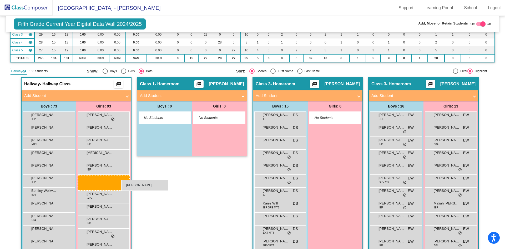
drag, startPoint x: 462, startPoint y: 135, endPoint x: 109, endPoint y: 177, distance: 355.4
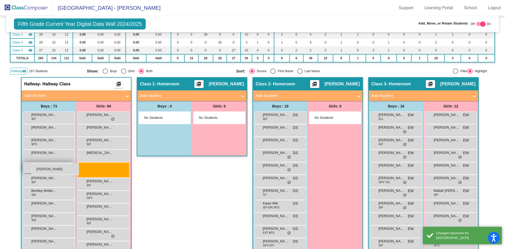
drag, startPoint x: 433, startPoint y: 146, endPoint x: 56, endPoint y: 168, distance: 377.4
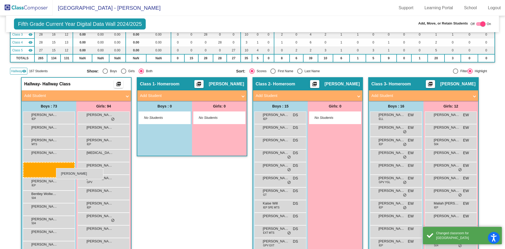
drag, startPoint x: 56, startPoint y: 168, endPoint x: 66, endPoint y: 170, distance: 10.5
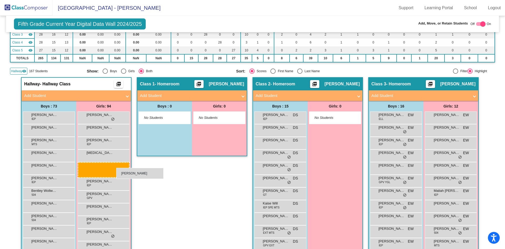
drag, startPoint x: 437, startPoint y: 137, endPoint x: 116, endPoint y: 168, distance: 322.0
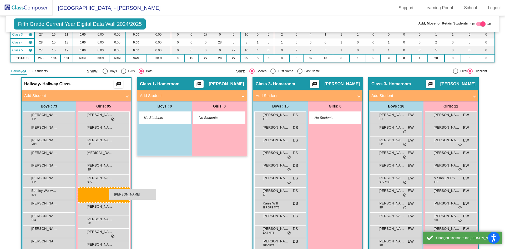
drag, startPoint x: 460, startPoint y: 146, endPoint x: 207, endPoint y: 173, distance: 254.4
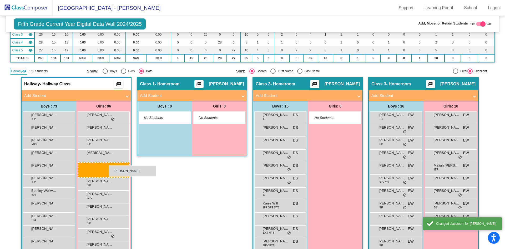
drag, startPoint x: 444, startPoint y: 149, endPoint x: 109, endPoint y: 165, distance: 335.9
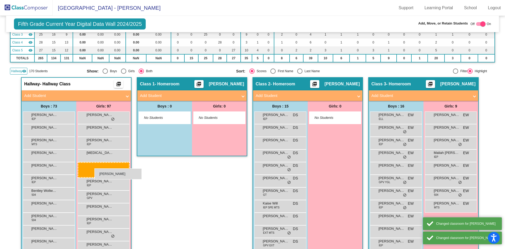
drag, startPoint x: 438, startPoint y: 144, endPoint x: 94, endPoint y: 168, distance: 344.8
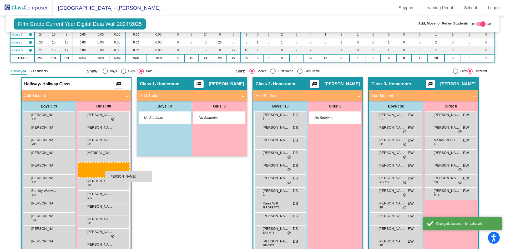
drag, startPoint x: 464, startPoint y: 135, endPoint x: 105, endPoint y: 171, distance: 361.5
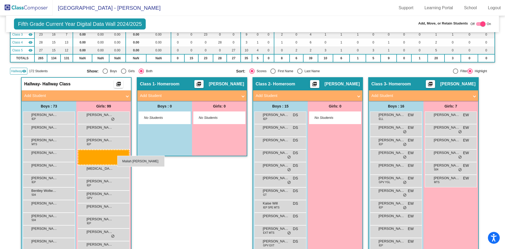
drag, startPoint x: 442, startPoint y: 139, endPoint x: 107, endPoint y: 161, distance: 335.8
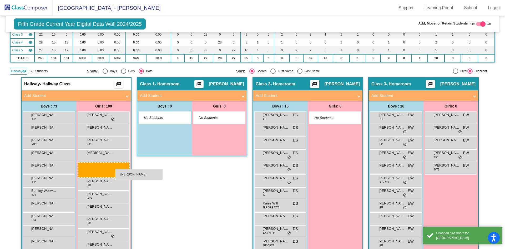
drag, startPoint x: 446, startPoint y: 159, endPoint x: 115, endPoint y: 169, distance: 331.0
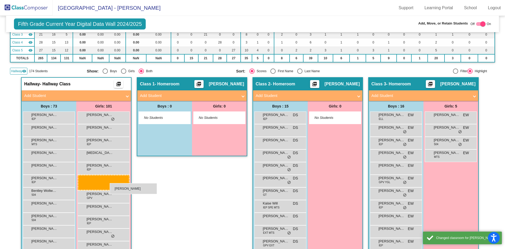
drag, startPoint x: 466, startPoint y: 145, endPoint x: 101, endPoint y: 183, distance: 367.2
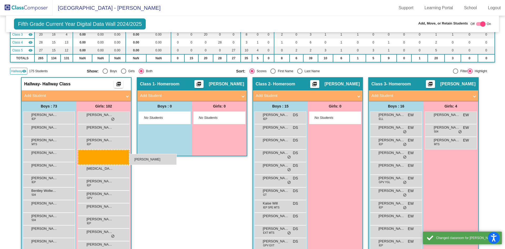
drag, startPoint x: 435, startPoint y: 130, endPoint x: 100, endPoint y: 157, distance: 336.9
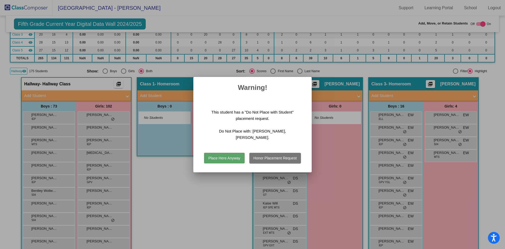
click at [228, 153] on button "Place Here Anyway" at bounding box center [224, 158] width 40 height 11
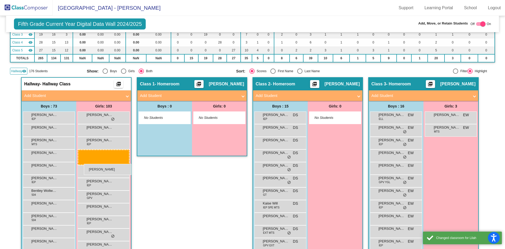
drag, startPoint x: 453, startPoint y: 126, endPoint x: 84, endPoint y: 164, distance: 370.0
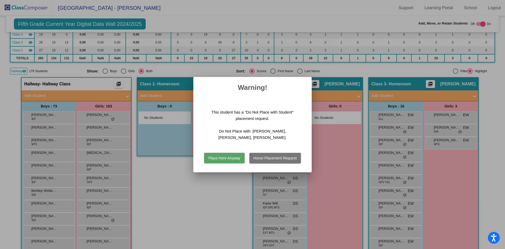
click at [218, 162] on button "Place Here Anyway" at bounding box center [224, 158] width 40 height 11
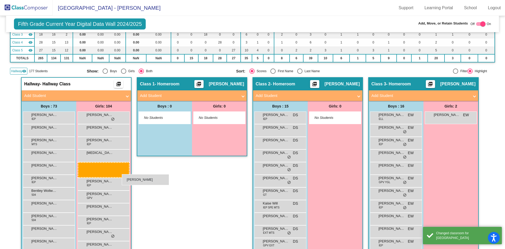
drag, startPoint x: 447, startPoint y: 126, endPoint x: 118, endPoint y: 176, distance: 332.7
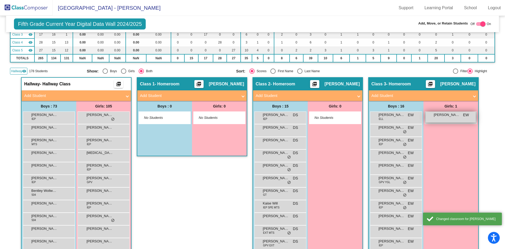
drag, startPoint x: 465, startPoint y: 107, endPoint x: 457, endPoint y: 112, distance: 10.2
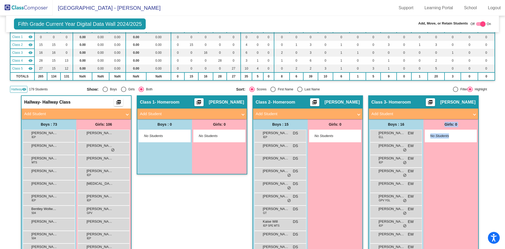
scroll to position [53, 0]
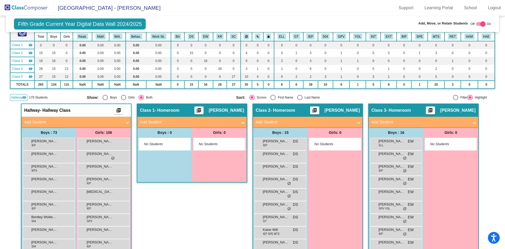
click at [29, 44] on mat-icon "visibility" at bounding box center [30, 45] width 4 height 4
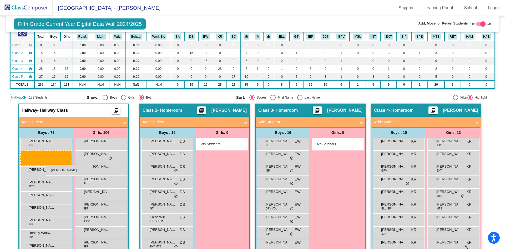
drag, startPoint x: 166, startPoint y: 145, endPoint x: 46, endPoint y: 164, distance: 121.5
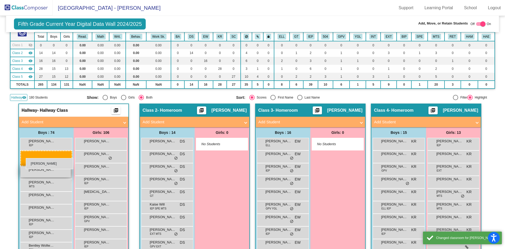
drag, startPoint x: 165, startPoint y: 155, endPoint x: 30, endPoint y: 158, distance: 135.7
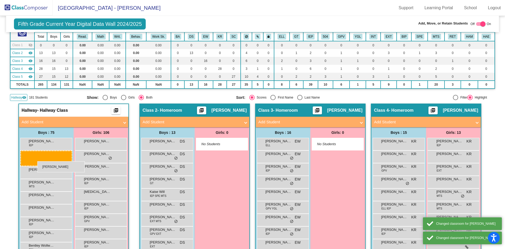
drag, startPoint x: 80, startPoint y: 164, endPoint x: 37, endPoint y: 161, distance: 42.9
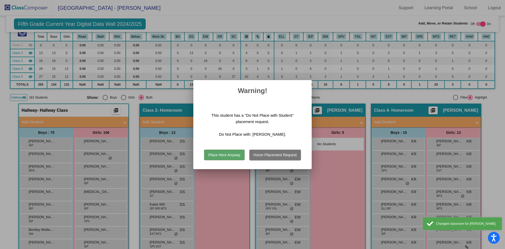
drag, startPoint x: 172, startPoint y: 153, endPoint x: 203, endPoint y: 162, distance: 32.7
click at [161, 154] on div at bounding box center [252, 124] width 505 height 249
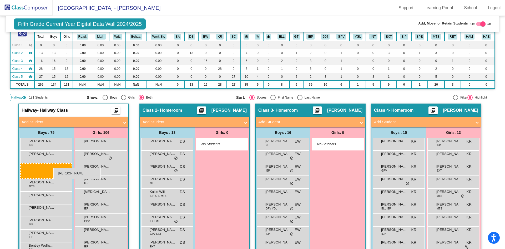
drag, startPoint x: 100, startPoint y: 168, endPoint x: 52, endPoint y: 167, distance: 48.4
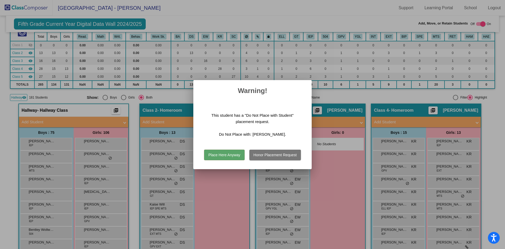
click at [220, 155] on button "Place Here Anyway" at bounding box center [224, 154] width 40 height 11
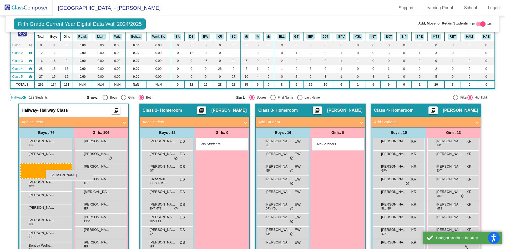
drag, startPoint x: 165, startPoint y: 158, endPoint x: 44, endPoint y: 169, distance: 121.5
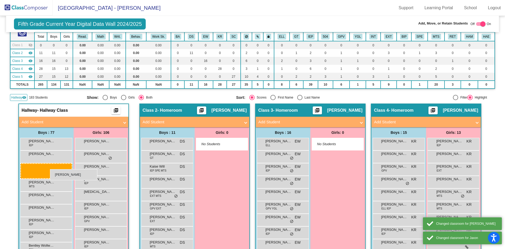
drag, startPoint x: 185, startPoint y: 156, endPoint x: 50, endPoint y: 169, distance: 135.2
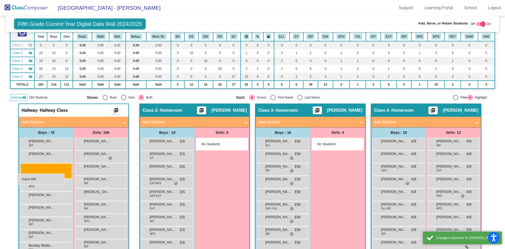
drag, startPoint x: 174, startPoint y: 166, endPoint x: 17, endPoint y: 173, distance: 156.9
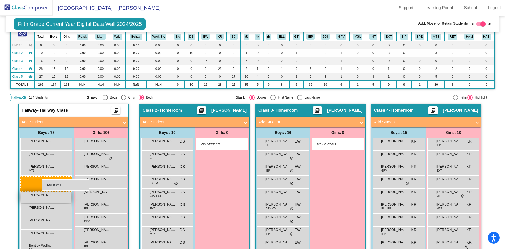
drag, startPoint x: 167, startPoint y: 175, endPoint x: 37, endPoint y: 179, distance: 129.7
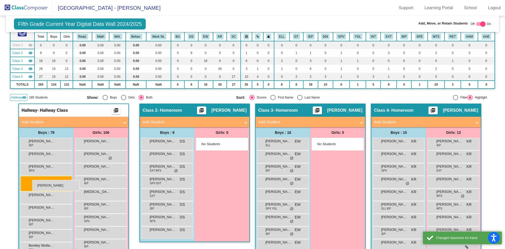
drag, startPoint x: 186, startPoint y: 162, endPoint x: 32, endPoint y: 180, distance: 154.8
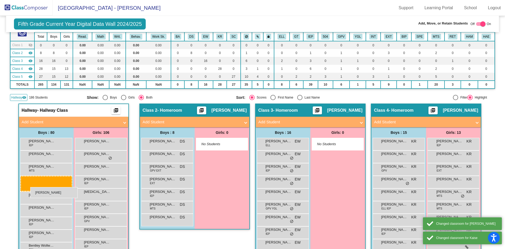
drag, startPoint x: 175, startPoint y: 171, endPoint x: 30, endPoint y: 187, distance: 145.8
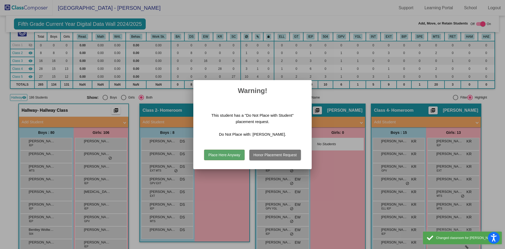
click at [217, 156] on button "Place Here Anyway" at bounding box center [224, 154] width 40 height 11
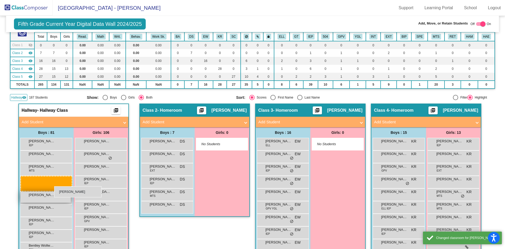
drag, startPoint x: 170, startPoint y: 164, endPoint x: 54, endPoint y: 186, distance: 118.2
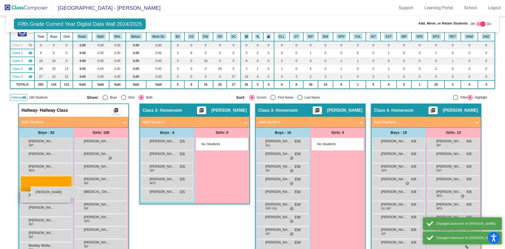
drag, startPoint x: 155, startPoint y: 170, endPoint x: 34, endPoint y: 186, distance: 122.8
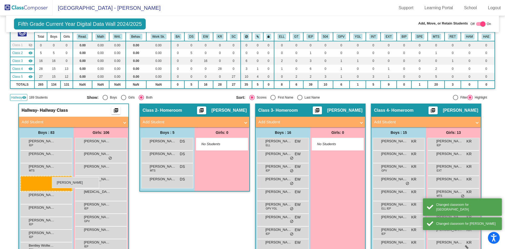
drag, startPoint x: 165, startPoint y: 169, endPoint x: 52, endPoint y: 177, distance: 113.9
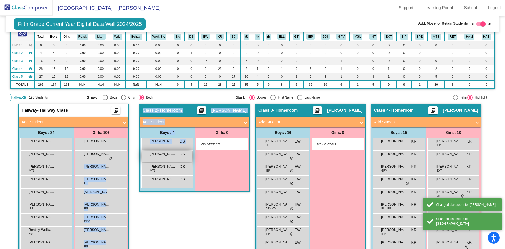
drag, startPoint x: 192, startPoint y: 159, endPoint x: 171, endPoint y: 156, distance: 21.5
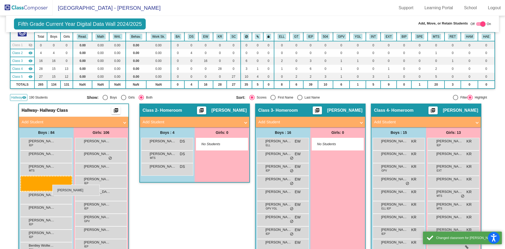
drag, startPoint x: 168, startPoint y: 159, endPoint x: 52, endPoint y: 184, distance: 118.7
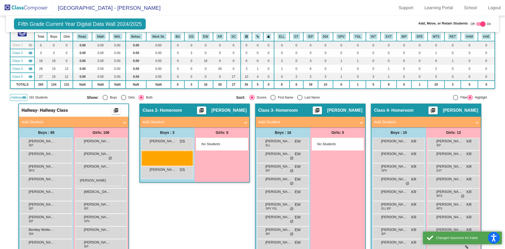
drag, startPoint x: 168, startPoint y: 152, endPoint x: 44, endPoint y: 180, distance: 127.0
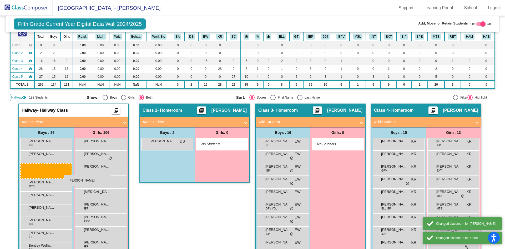
drag, startPoint x: 164, startPoint y: 150, endPoint x: 48, endPoint y: 177, distance: 118.5
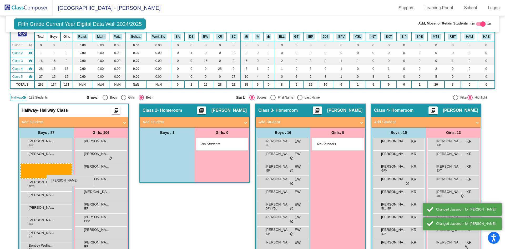
drag, startPoint x: 168, startPoint y: 141, endPoint x: 47, endPoint y: 175, distance: 125.9
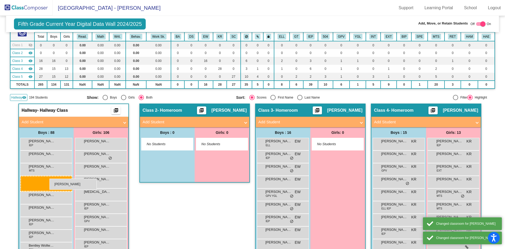
drag, startPoint x: 280, startPoint y: 160, endPoint x: 49, endPoint y: 178, distance: 231.4
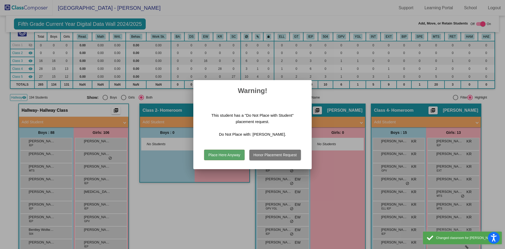
click at [232, 155] on button "Place Here Anyway" at bounding box center [224, 154] width 40 height 11
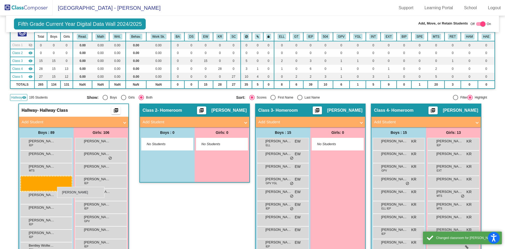
drag, startPoint x: 285, startPoint y: 162, endPoint x: 65, endPoint y: 187, distance: 221.8
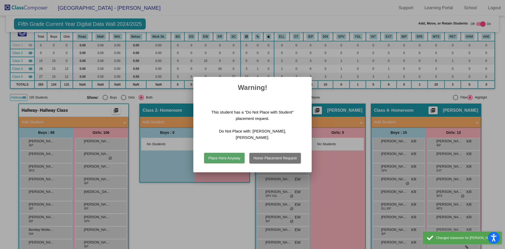
click at [226, 158] on button "Place Here Anyway" at bounding box center [224, 158] width 40 height 11
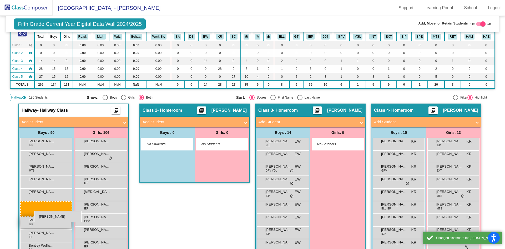
drag, startPoint x: 282, startPoint y: 158, endPoint x: 34, endPoint y: 210, distance: 253.1
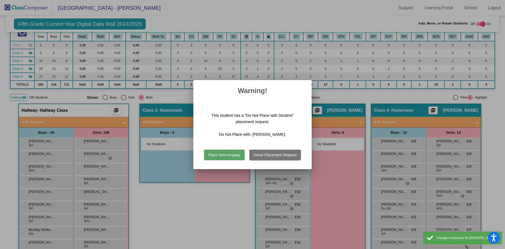
click at [216, 157] on button "Place Here Anyway" at bounding box center [224, 154] width 40 height 11
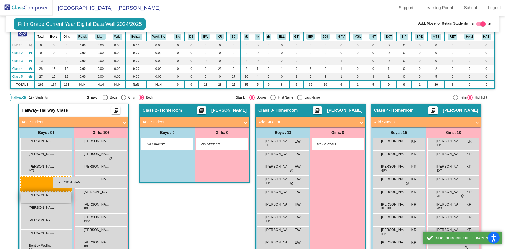
drag, startPoint x: 291, startPoint y: 166, endPoint x: 58, endPoint y: 176, distance: 232.7
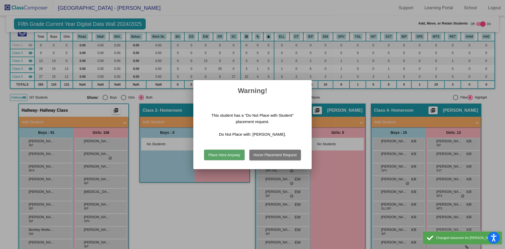
click at [218, 158] on button "Place Here Anyway" at bounding box center [224, 154] width 40 height 11
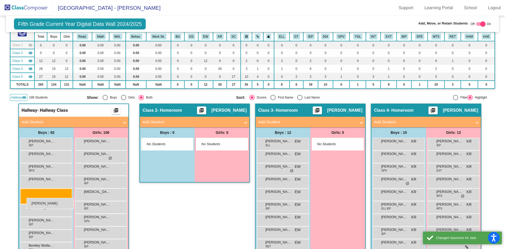
drag, startPoint x: 286, startPoint y: 183, endPoint x: 29, endPoint y: 197, distance: 257.1
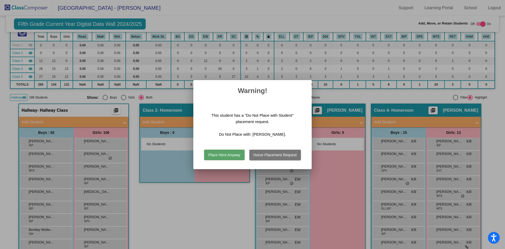
click at [228, 158] on button "Place Here Anyway" at bounding box center [224, 154] width 40 height 11
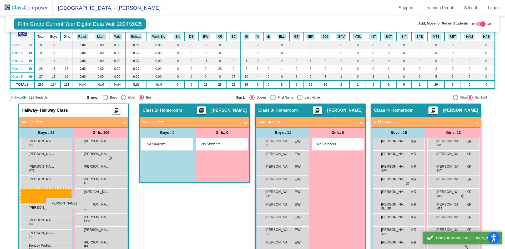
drag, startPoint x: 278, startPoint y: 169, endPoint x: 45, endPoint y: 196, distance: 234.4
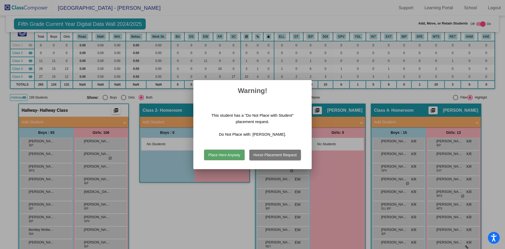
click at [223, 153] on button "Place Here Anyway" at bounding box center [224, 154] width 40 height 11
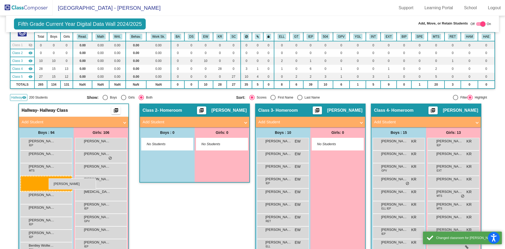
drag, startPoint x: 283, startPoint y: 145, endPoint x: 49, endPoint y: 178, distance: 236.3
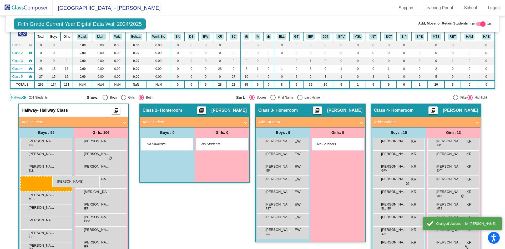
drag, startPoint x: 277, startPoint y: 165, endPoint x: 52, endPoint y: 176, distance: 225.1
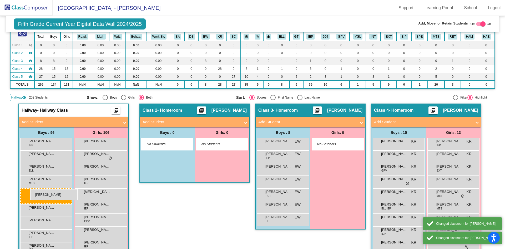
drag, startPoint x: 275, startPoint y: 163, endPoint x: 30, endPoint y: 189, distance: 246.5
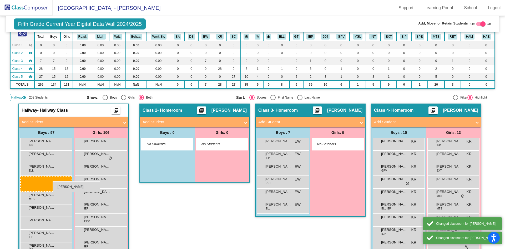
drag, startPoint x: 269, startPoint y: 166, endPoint x: 53, endPoint y: 181, distance: 217.2
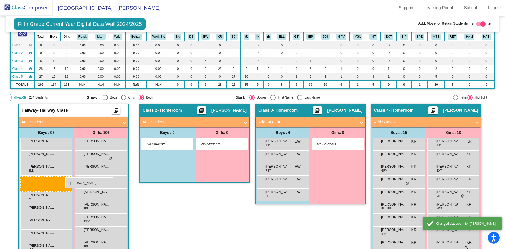
drag, startPoint x: 275, startPoint y: 149, endPoint x: 64, endPoint y: 177, distance: 213.3
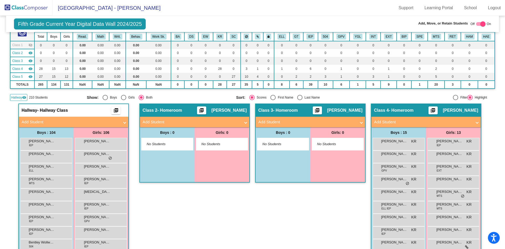
click at [29, 54] on mat-icon "visibility" at bounding box center [30, 53] width 4 height 4
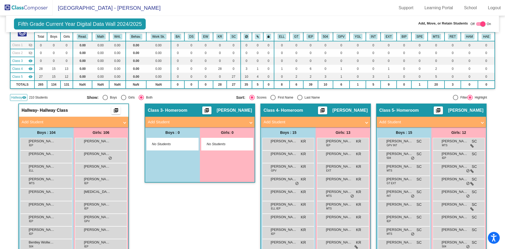
click at [32, 59] on mat-icon "visibility" at bounding box center [30, 61] width 4 height 4
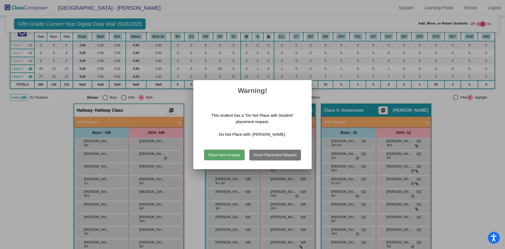
click at [220, 155] on button "Place Here Anyway" at bounding box center [224, 154] width 40 height 11
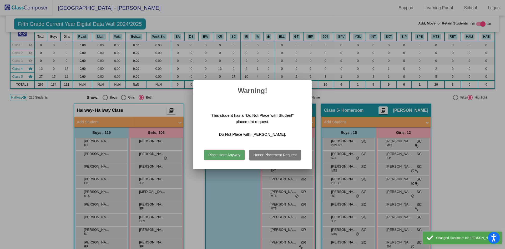
click at [226, 153] on button "Place Here Anyway" at bounding box center [224, 154] width 40 height 11
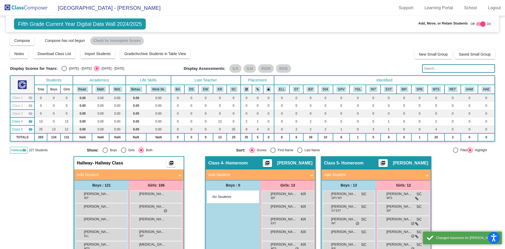
scroll to position [53, 0]
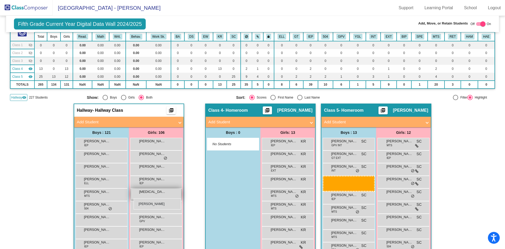
drag, startPoint x: 221, startPoint y: 193, endPoint x: 134, endPoint y: 198, distance: 88.0
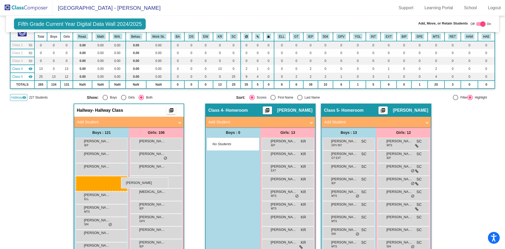
drag, startPoint x: 340, startPoint y: 169, endPoint x: 121, endPoint y: 177, distance: 219.5
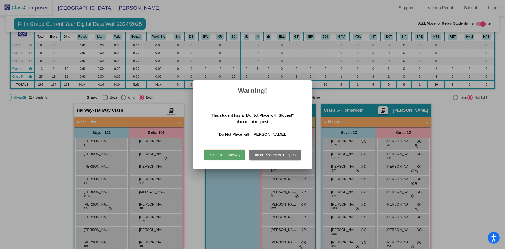
drag, startPoint x: 236, startPoint y: 145, endPoint x: 220, endPoint y: 159, distance: 21.4
click at [226, 154] on div "Place Here Anyway Honor Placement Request" at bounding box center [253, 153] width 106 height 18
click at [220, 158] on button "Place Here Anyway" at bounding box center [224, 154] width 40 height 11
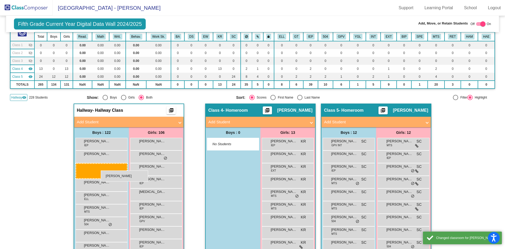
drag, startPoint x: 341, startPoint y: 151, endPoint x: 101, endPoint y: 170, distance: 240.6
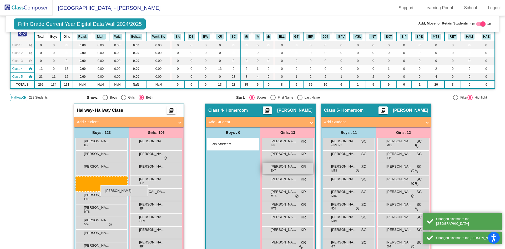
drag, startPoint x: 339, startPoint y: 165, endPoint x: 276, endPoint y: 166, distance: 63.1
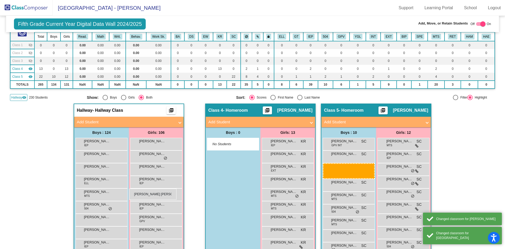
drag, startPoint x: 327, startPoint y: 168, endPoint x: 104, endPoint y: 187, distance: 223.3
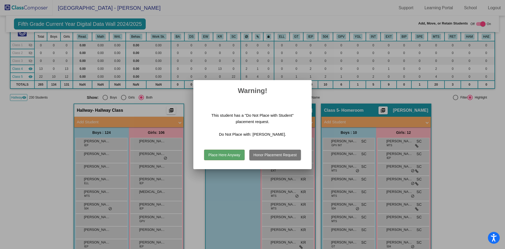
click at [222, 154] on button "Place Here Anyway" at bounding box center [224, 154] width 40 height 11
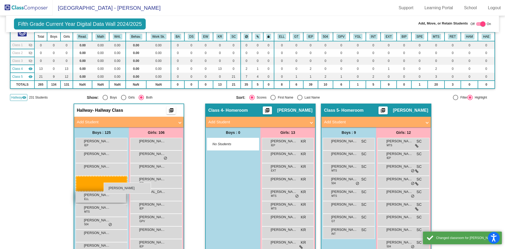
drag, startPoint x: 333, startPoint y: 146, endPoint x: 121, endPoint y: 183, distance: 215.0
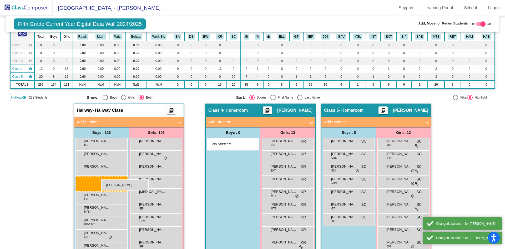
drag, startPoint x: 340, startPoint y: 146, endPoint x: 101, endPoint y: 179, distance: 241.0
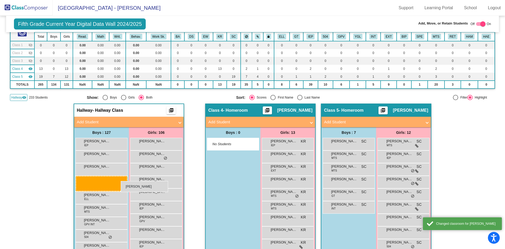
drag, startPoint x: 350, startPoint y: 170, endPoint x: 118, endPoint y: 179, distance: 232.4
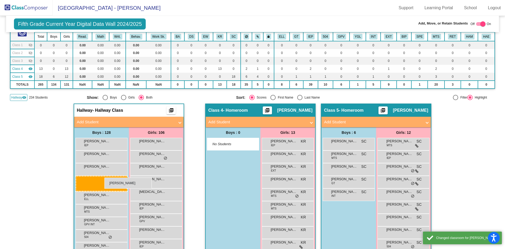
drag, startPoint x: 336, startPoint y: 154, endPoint x: 104, endPoint y: 177, distance: 232.4
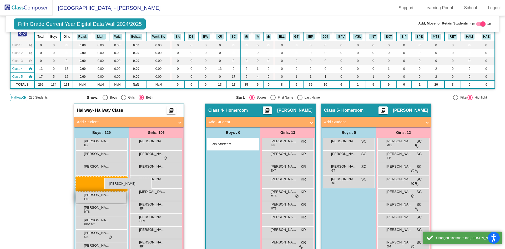
drag, startPoint x: 350, startPoint y: 153, endPoint x: 103, endPoint y: 178, distance: 247.9
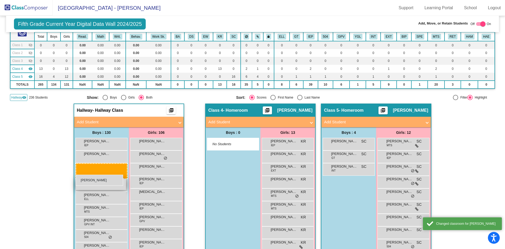
drag, startPoint x: 307, startPoint y: 161, endPoint x: 101, endPoint y: 171, distance: 206.7
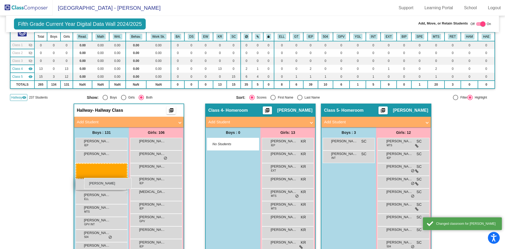
drag, startPoint x: 341, startPoint y: 153, endPoint x: 114, endPoint y: 173, distance: 227.3
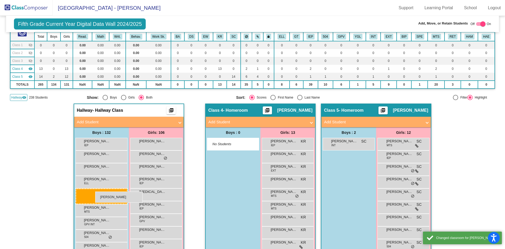
drag, startPoint x: 344, startPoint y: 146, endPoint x: 218, endPoint y: 177, distance: 129.7
drag, startPoint x: 338, startPoint y: 143, endPoint x: 100, endPoint y: 195, distance: 244.3
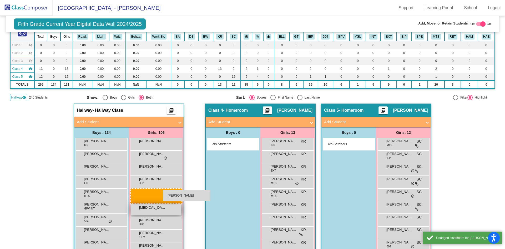
drag, startPoint x: 227, startPoint y: 183, endPoint x: 159, endPoint y: 189, distance: 68.4
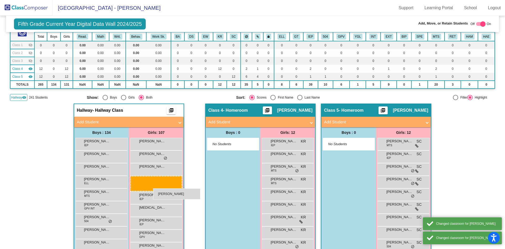
drag, startPoint x: 276, startPoint y: 171, endPoint x: 143, endPoint y: 187, distance: 133.6
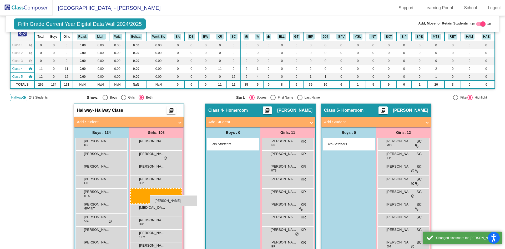
drag, startPoint x: 279, startPoint y: 172, endPoint x: 150, endPoint y: 195, distance: 131.4
drag, startPoint x: 287, startPoint y: 170, endPoint x: 151, endPoint y: 193, distance: 138.4
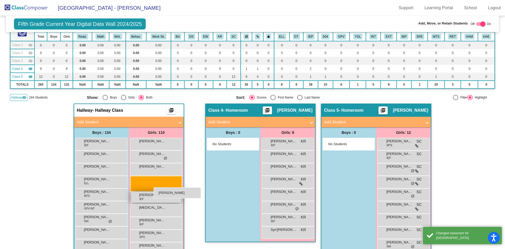
drag, startPoint x: 284, startPoint y: 165, endPoint x: 168, endPoint y: 185, distance: 117.6
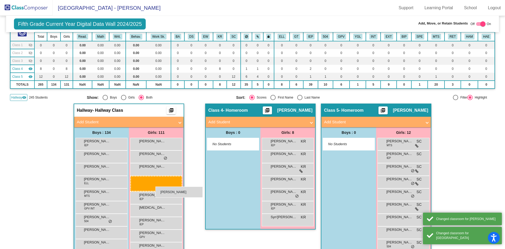
drag, startPoint x: 283, startPoint y: 163, endPoint x: 155, endPoint y: 186, distance: 129.4
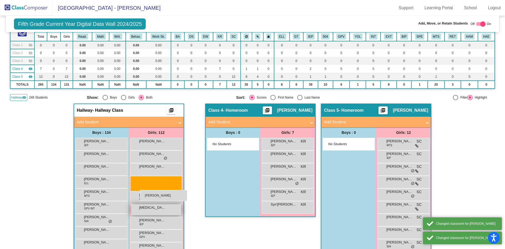
drag, startPoint x: 262, startPoint y: 164, endPoint x: 145, endPoint y: 189, distance: 120.3
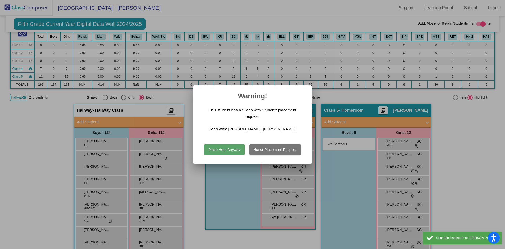
click at [232, 154] on button "Place Here Anyway" at bounding box center [224, 149] width 40 height 11
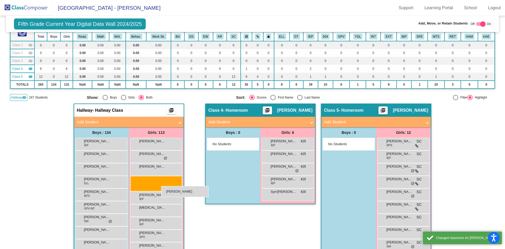
drag, startPoint x: 274, startPoint y: 158, endPoint x: 161, endPoint y: 186, distance: 116.1
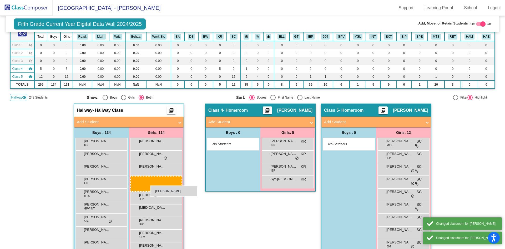
drag, startPoint x: 266, startPoint y: 156, endPoint x: 245, endPoint y: 161, distance: 21.6
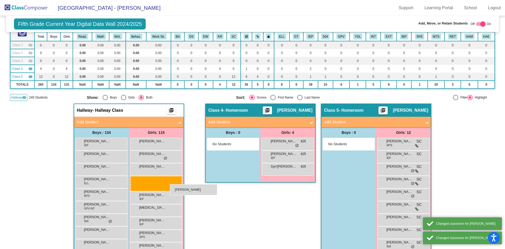
drag, startPoint x: 273, startPoint y: 156, endPoint x: 170, endPoint y: 184, distance: 107.2
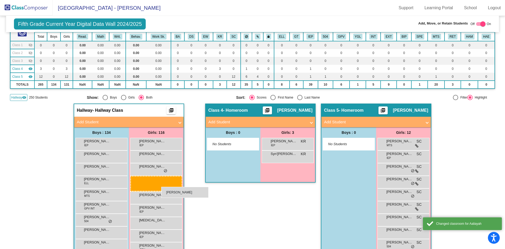
drag, startPoint x: 281, startPoint y: 147, endPoint x: 161, endPoint y: 186, distance: 126.1
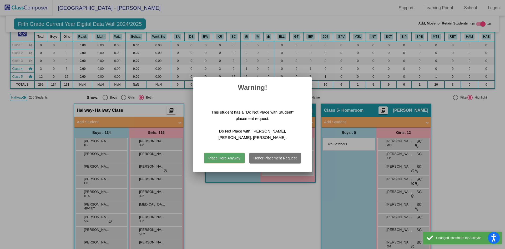
click at [231, 158] on button "Place Here Anyway" at bounding box center [224, 158] width 40 height 11
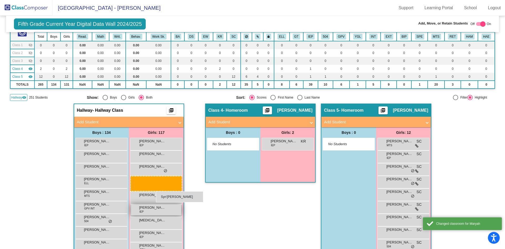
drag, startPoint x: 277, startPoint y: 153, endPoint x: 155, endPoint y: 192, distance: 128.1
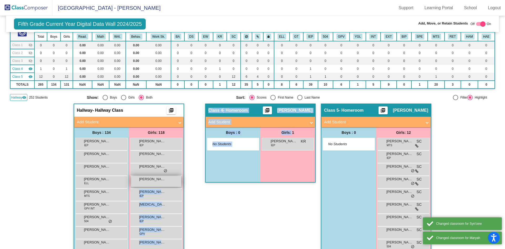
drag, startPoint x: 291, startPoint y: 136, endPoint x: 158, endPoint y: 181, distance: 139.8
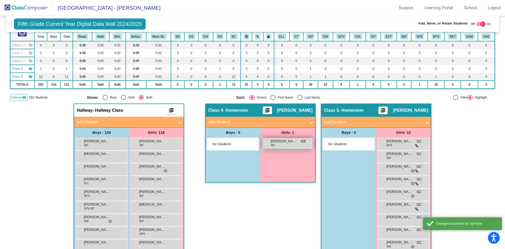
drag, startPoint x: 298, startPoint y: 136, endPoint x: 270, endPoint y: 147, distance: 30.2
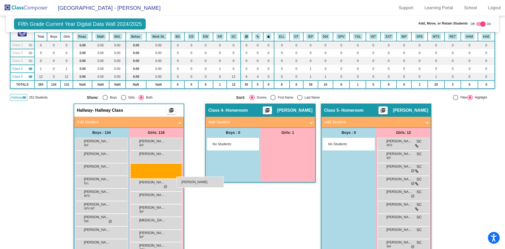
drag, startPoint x: 282, startPoint y: 143, endPoint x: 176, endPoint y: 176, distance: 110.5
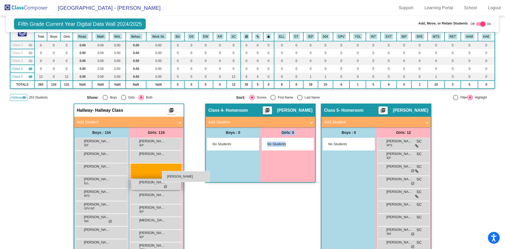
drag
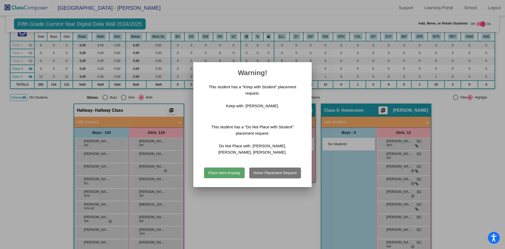
click at [234, 170] on button "Place Here Anyway" at bounding box center [224, 172] width 40 height 11
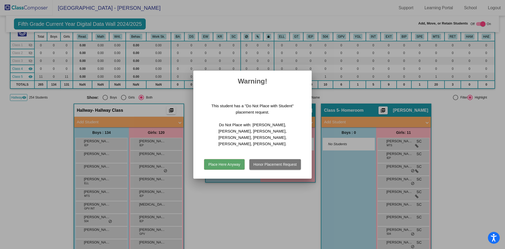
click at [230, 160] on button "Place Here Anyway" at bounding box center [224, 164] width 40 height 11
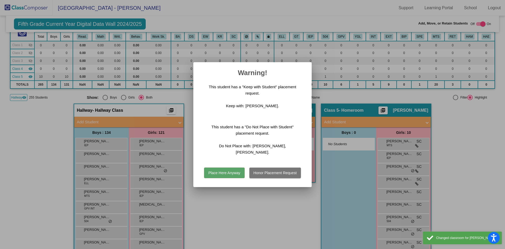
click at [213, 170] on button "Place Here Anyway" at bounding box center [224, 172] width 40 height 11
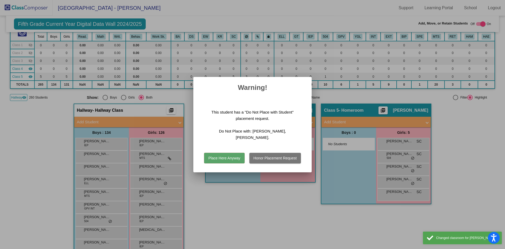
click at [227, 156] on button "Place Here Anyway" at bounding box center [224, 158] width 40 height 11
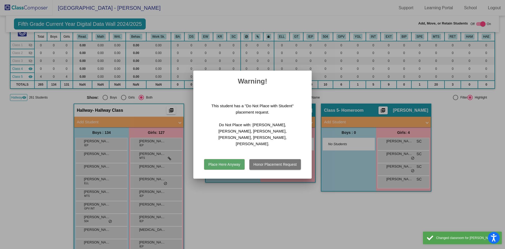
click at [217, 163] on button "Place Here Anyway" at bounding box center [224, 164] width 40 height 11
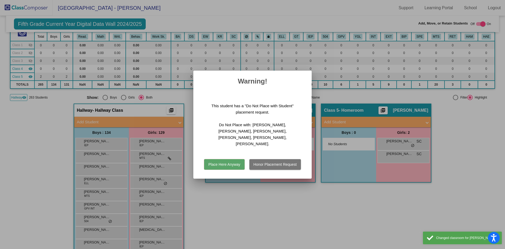
click at [232, 164] on button "Place Here Anyway" at bounding box center [224, 164] width 40 height 11
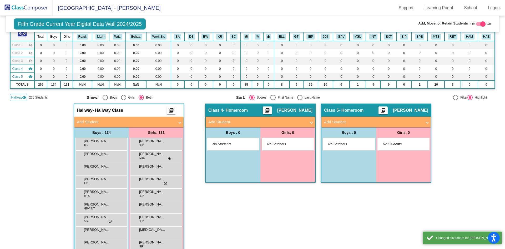
click at [29, 68] on mat-icon "visibility" at bounding box center [30, 69] width 4 height 4
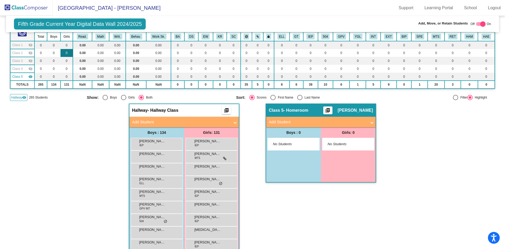
scroll to position [0, 0]
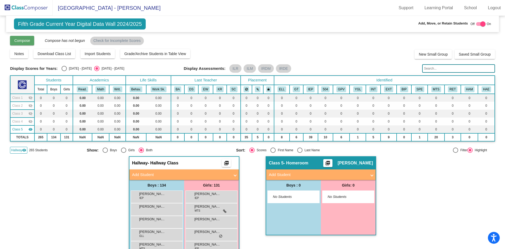
click at [20, 40] on span "Compose" at bounding box center [22, 40] width 16 height 4
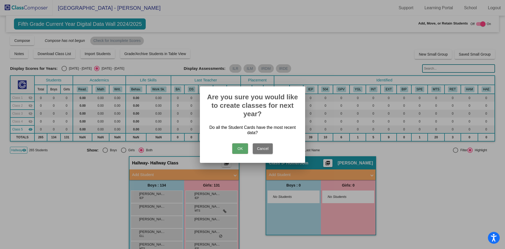
click at [236, 144] on button "OK" at bounding box center [240, 148] width 16 height 11
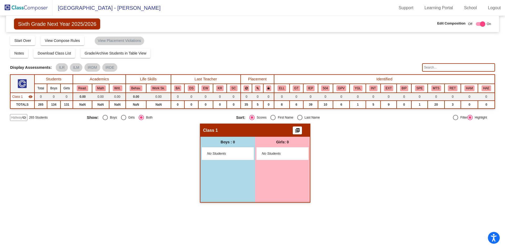
click at [16, 10] on img at bounding box center [26, 8] width 53 height 16
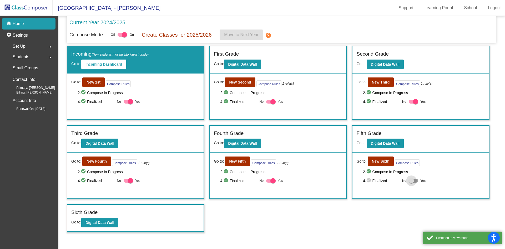
click at [412, 181] on div at bounding box center [411, 180] width 5 height 5
click at [411, 182] on input "Yes" at bounding box center [411, 182] width 0 height 0
checkbox input "true"
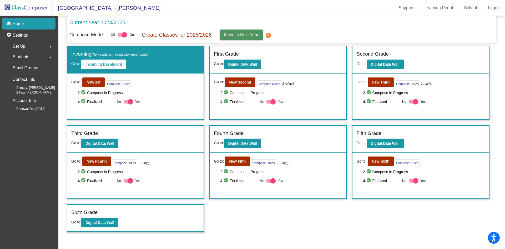
click at [241, 35] on span "Move to Next Year" at bounding box center [241, 34] width 34 height 4
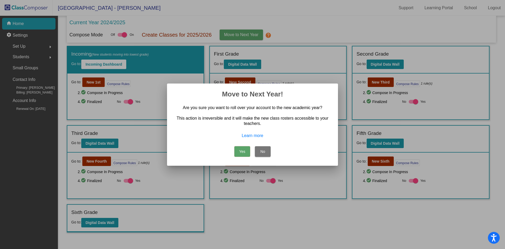
click at [244, 149] on button "Yes" at bounding box center [242, 151] width 16 height 11
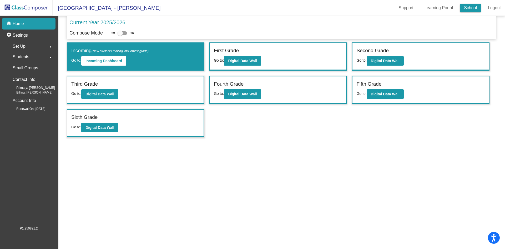
click at [472, 4] on link "School" at bounding box center [470, 8] width 21 height 8
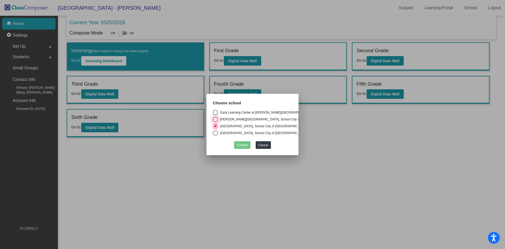
click at [241, 117] on div "[PERSON_NAME][GEOGRAPHIC_DATA], School City of [GEOGRAPHIC_DATA]" at bounding box center [276, 119] width 116 height 5
click at [215, 122] on input "[PERSON_NAME][GEOGRAPHIC_DATA], School City of [GEOGRAPHIC_DATA]" at bounding box center [215, 122] width 0 height 0
radio input "true"
click at [243, 142] on button "Confirm" at bounding box center [242, 145] width 16 height 8
checkbox input "true"
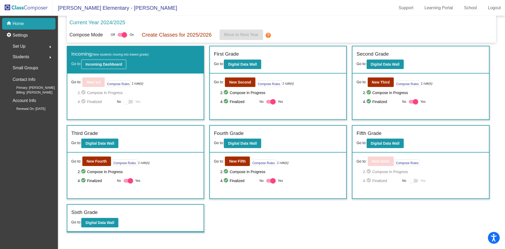
click at [101, 63] on b "Incoming Dashboard" at bounding box center [103, 64] width 37 height 4
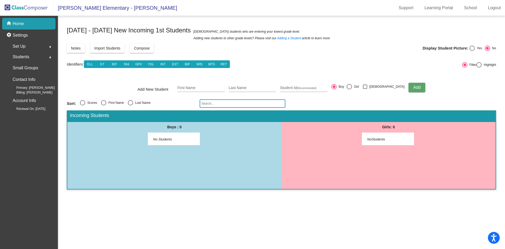
click at [146, 47] on span "Compose" at bounding box center [142, 48] width 16 height 4
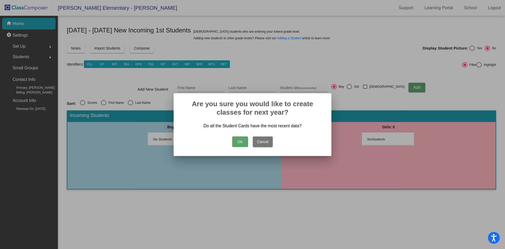
click at [241, 143] on button "OK" at bounding box center [240, 141] width 16 height 11
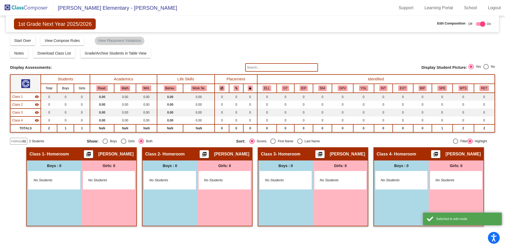
click at [34, 4] on img at bounding box center [26, 8] width 53 height 16
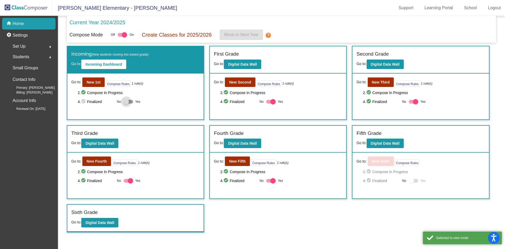
click at [127, 102] on div at bounding box center [126, 101] width 5 height 5
click at [126, 103] on input "Yes" at bounding box center [126, 103] width 0 height 0
checkbox input "true"
click at [376, 147] on button "Digital Data Wall" at bounding box center [385, 142] width 37 height 9
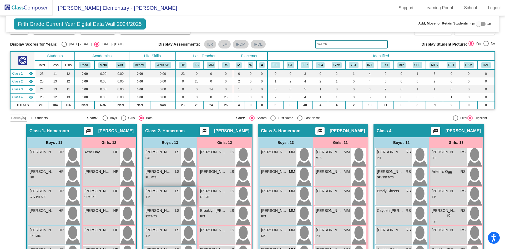
scroll to position [53, 0]
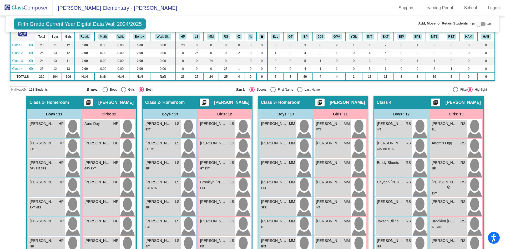
click at [23, 89] on mat-icon "visibility_off" at bounding box center [24, 89] width 4 height 4
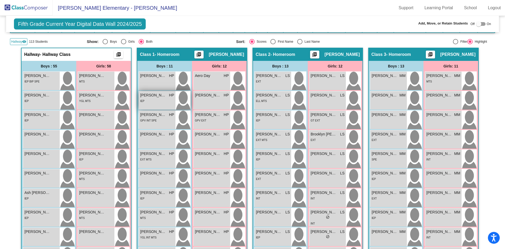
scroll to position [105, 0]
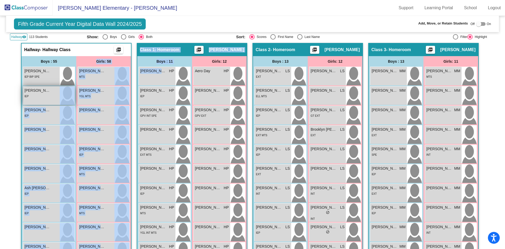
drag, startPoint x: 160, startPoint y: 78, endPoint x: 44, endPoint y: 100, distance: 118.0
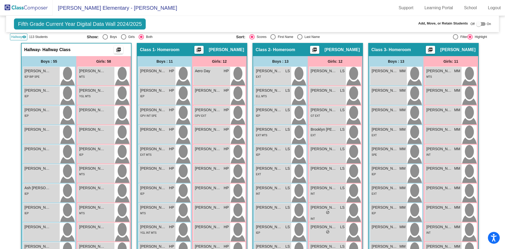
click at [316, 24] on div "Fifth Grade Current Year Digital Data Wall 2024/2025 Add, Move, or Retain Stude…" at bounding box center [252, 24] width 493 height 16
click at [473, 24] on div "Off On" at bounding box center [480, 24] width 21 height 6
click at [480, 23] on div at bounding box center [480, 24] width 9 height 4
checkbox input "true"
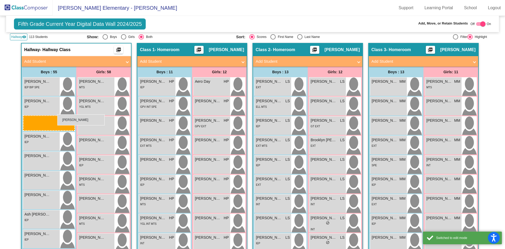
drag, startPoint x: 156, startPoint y: 91, endPoint x: 47, endPoint y: 116, distance: 112.1
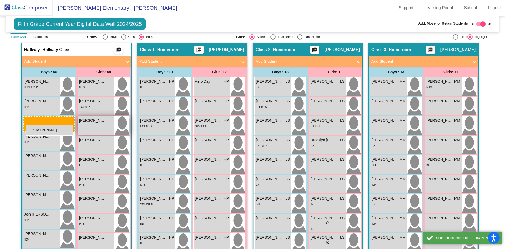
drag, startPoint x: 120, startPoint y: 115, endPoint x: 93, endPoint y: 121, distance: 27.9
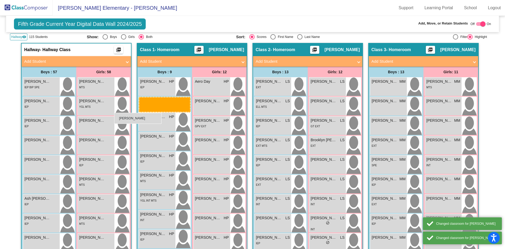
drag, startPoint x: 114, startPoint y: 113, endPoint x: 54, endPoint y: 120, distance: 60.1
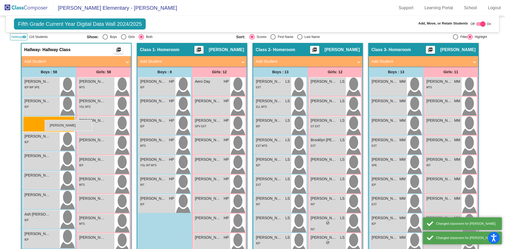
drag, startPoint x: 165, startPoint y: 107, endPoint x: 45, endPoint y: 120, distance: 121.4
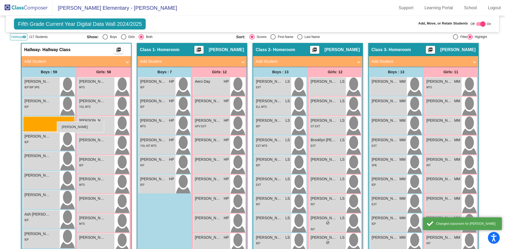
drag, startPoint x: 142, startPoint y: 108, endPoint x: 49, endPoint y: 120, distance: 93.6
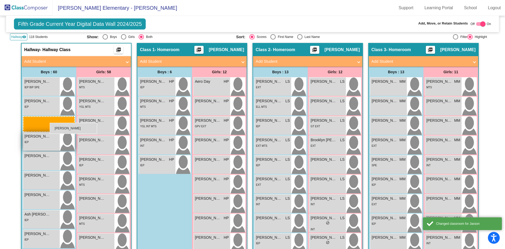
drag, startPoint x: 176, startPoint y: 107, endPoint x: 49, endPoint y: 124, distance: 128.9
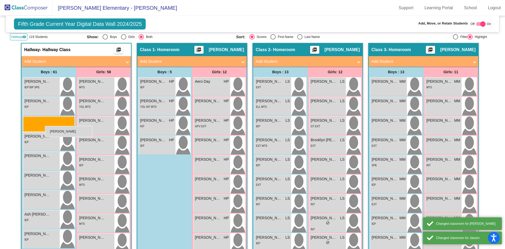
drag, startPoint x: 157, startPoint y: 115, endPoint x: 45, endPoint y: 126, distance: 112.8
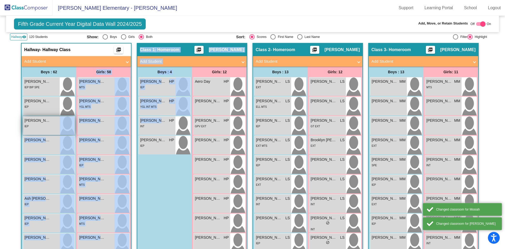
drag, startPoint x: 163, startPoint y: 116, endPoint x: 53, endPoint y: 127, distance: 110.8
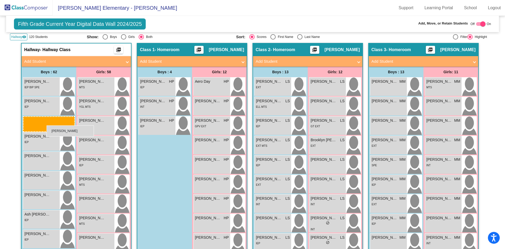
drag, startPoint x: 159, startPoint y: 108, endPoint x: 47, endPoint y: 125, distance: 113.7
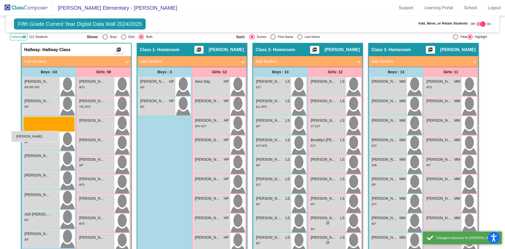
drag, startPoint x: 142, startPoint y: 112, endPoint x: 11, endPoint y: 131, distance: 132.0
drag, startPoint x: 154, startPoint y: 129, endPoint x: 54, endPoint y: 125, distance: 100.5
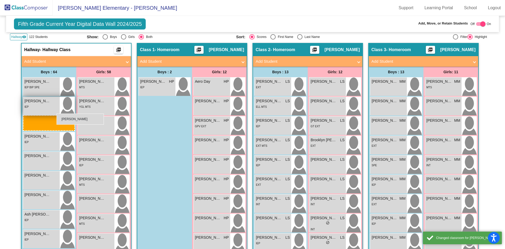
drag, startPoint x: 89, startPoint y: 110, endPoint x: 57, endPoint y: 113, distance: 33.0
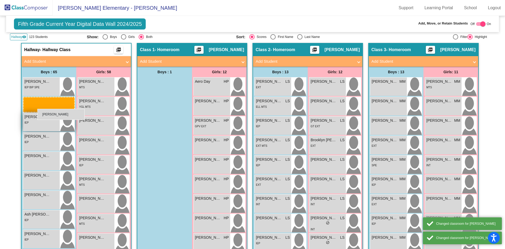
drag, startPoint x: 121, startPoint y: 96, endPoint x: 49, endPoint y: 107, distance: 73.4
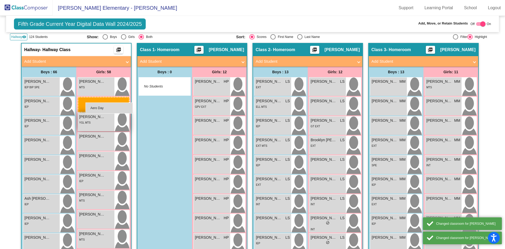
drag, startPoint x: 194, startPoint y: 84, endPoint x: 118, endPoint y: 100, distance: 77.8
drag, startPoint x: 220, startPoint y: 97, endPoint x: 110, endPoint y: 117, distance: 111.2
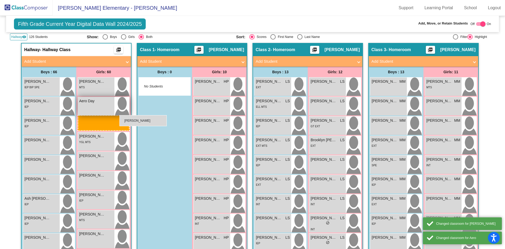
drag, startPoint x: 215, startPoint y: 100, endPoint x: 119, endPoint y: 115, distance: 97.1
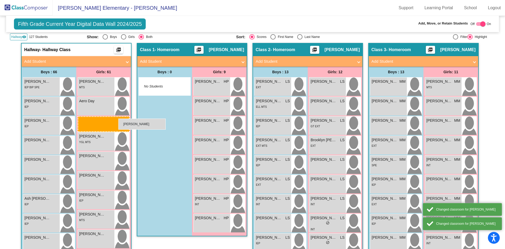
drag, startPoint x: 215, startPoint y: 104, endPoint x: 118, endPoint y: 118, distance: 97.4
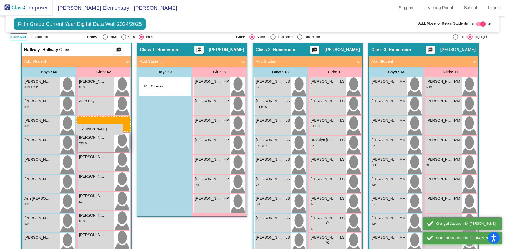
drag, startPoint x: 197, startPoint y: 101, endPoint x: 78, endPoint y: 124, distance: 121.0
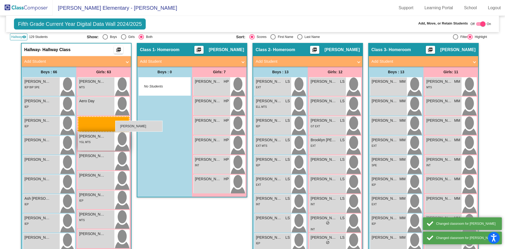
drag, startPoint x: 179, startPoint y: 107, endPoint x: 115, endPoint y: 121, distance: 65.6
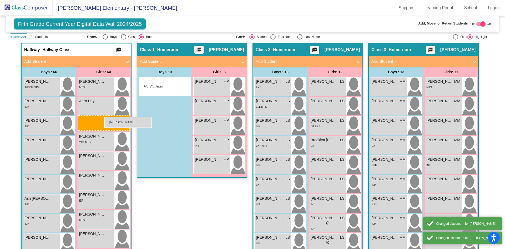
drag, startPoint x: 218, startPoint y: 85, endPoint x: 104, endPoint y: 116, distance: 117.8
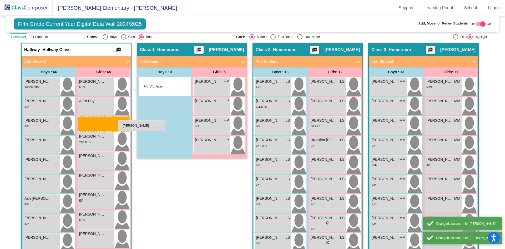
drag, startPoint x: 194, startPoint y: 102, endPoint x: 118, endPoint y: 120, distance: 78.5
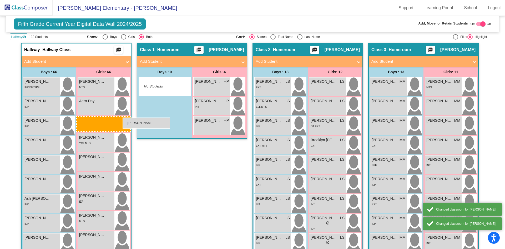
drag, startPoint x: 136, startPoint y: 115, endPoint x: 111, endPoint y: 120, distance: 25.4
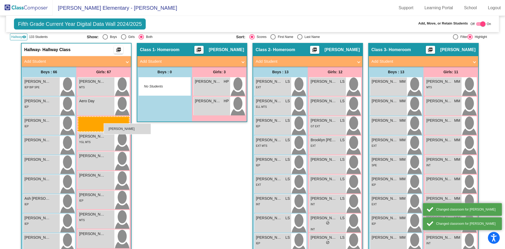
drag, startPoint x: 206, startPoint y: 100, endPoint x: 129, endPoint y: 117, distance: 78.3
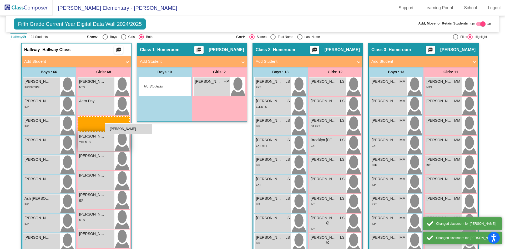
drag, startPoint x: 187, startPoint y: 106, endPoint x: 104, endPoint y: 123, distance: 84.3
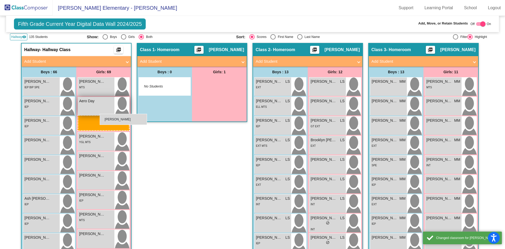
drag, startPoint x: 198, startPoint y: 89, endPoint x: 100, endPoint y: 114, distance: 101.7
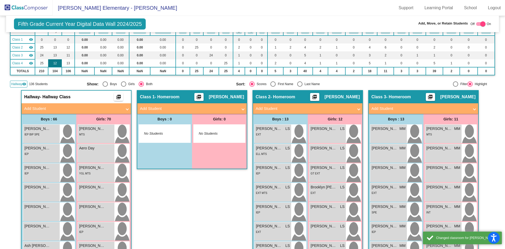
scroll to position [53, 0]
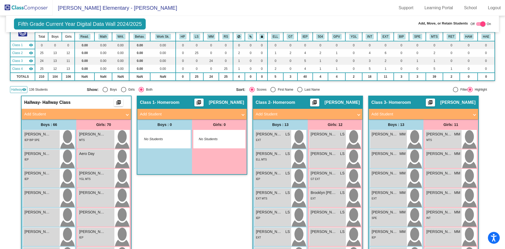
click at [32, 45] on mat-icon "visibility" at bounding box center [31, 45] width 4 height 4
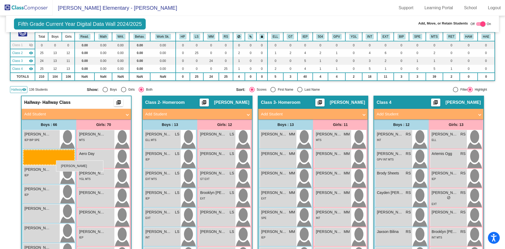
drag, startPoint x: 160, startPoint y: 139, endPoint x: 56, endPoint y: 160, distance: 106.1
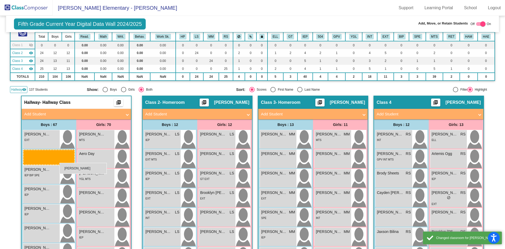
drag, startPoint x: 117, startPoint y: 154, endPoint x: 59, endPoint y: 163, distance: 58.4
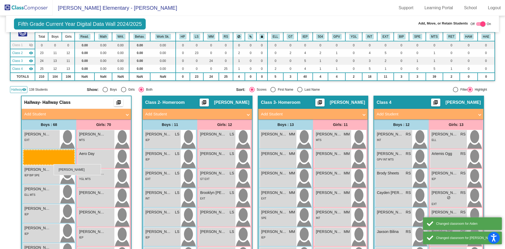
drag, startPoint x: 156, startPoint y: 157, endPoint x: 54, endPoint y: 164, distance: 102.5
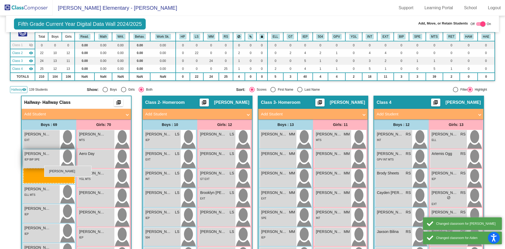
drag, startPoint x: 154, startPoint y: 159, endPoint x: 43, endPoint y: 165, distance: 110.9
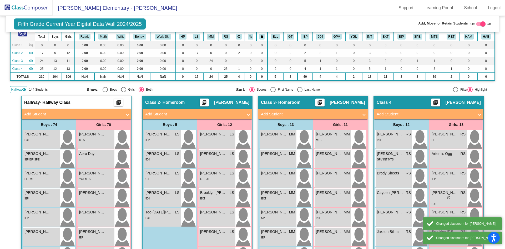
click at [142, 158] on div "Class 2 - Homeroom picture_as_pdf Lynda Smith Add Student First Name Last Name …" at bounding box center [197, 230] width 110 height 271
click at [143, 158] on div "Balis Dabrowa-Goodwin LS lock do_not_disturb_alt IEP Jaxon Ciesla LS lock do_no…" at bounding box center [170, 178] width 55 height 97
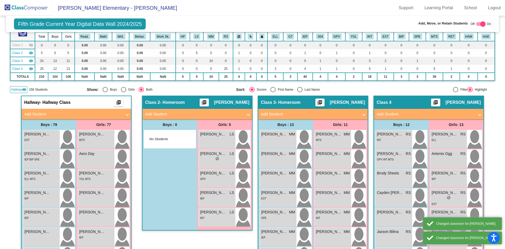
click at [195, 140] on div "No Students" at bounding box center [170, 139] width 55 height 19
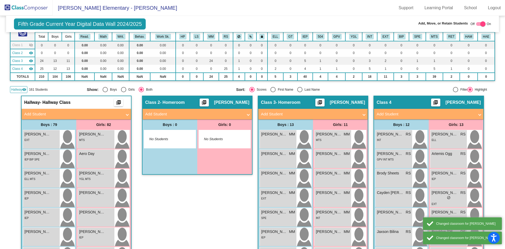
click at [30, 53] on mat-icon "visibility" at bounding box center [31, 53] width 4 height 4
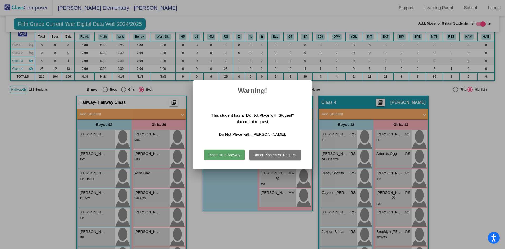
click at [213, 154] on button "Place Here Anyway" at bounding box center [224, 154] width 40 height 11
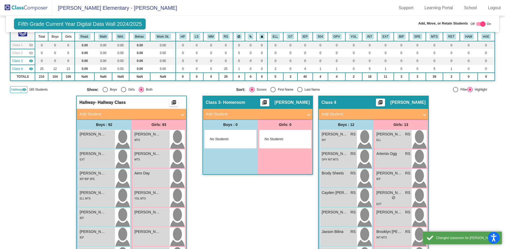
click at [33, 63] on mat-icon "visibility" at bounding box center [31, 61] width 4 height 4
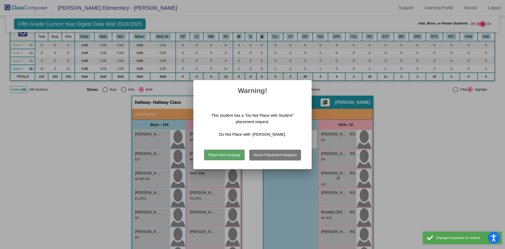
click at [217, 155] on button "Place Here Anyway" at bounding box center [224, 154] width 40 height 11
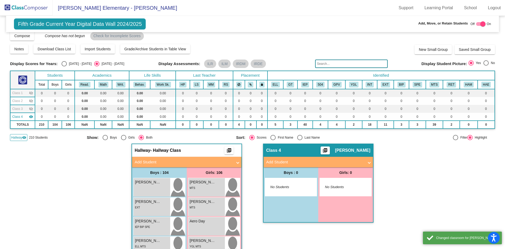
scroll to position [0, 0]
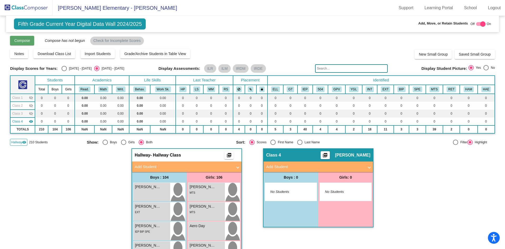
click at [15, 40] on span "Compose" at bounding box center [22, 40] width 16 height 4
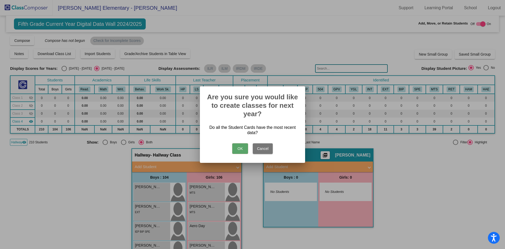
click at [237, 143] on button "OK" at bounding box center [240, 148] width 16 height 11
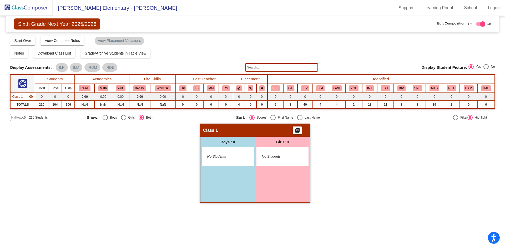
click at [34, 8] on img at bounding box center [26, 8] width 53 height 16
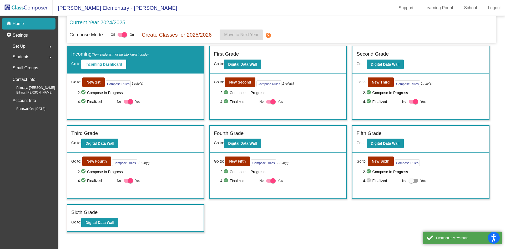
click at [412, 178] on div at bounding box center [411, 180] width 5 height 5
click at [411, 182] on input "Yes" at bounding box center [411, 182] width 0 height 0
checkbox input "true"
click at [248, 35] on span "Move to Next Year" at bounding box center [241, 34] width 34 height 4
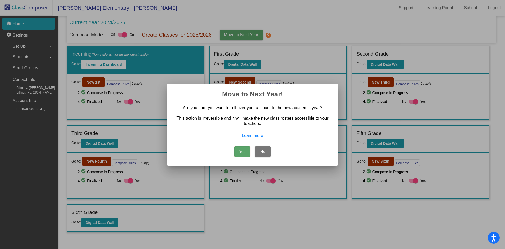
click at [242, 154] on button "Yes" at bounding box center [242, 151] width 16 height 11
